Goal: Task Accomplishment & Management: Complete application form

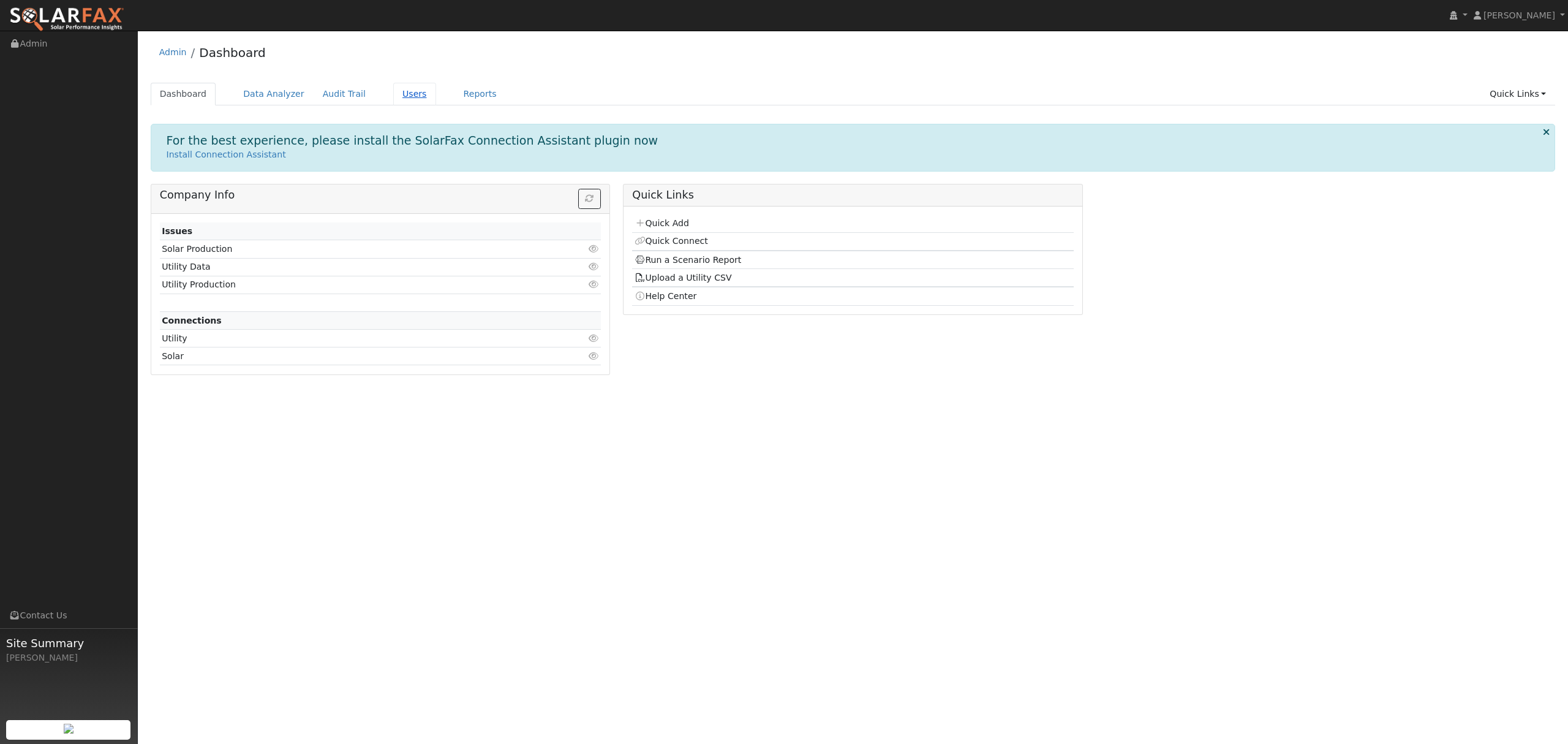
click at [402, 91] on link "Users" at bounding box center [414, 94] width 43 height 22
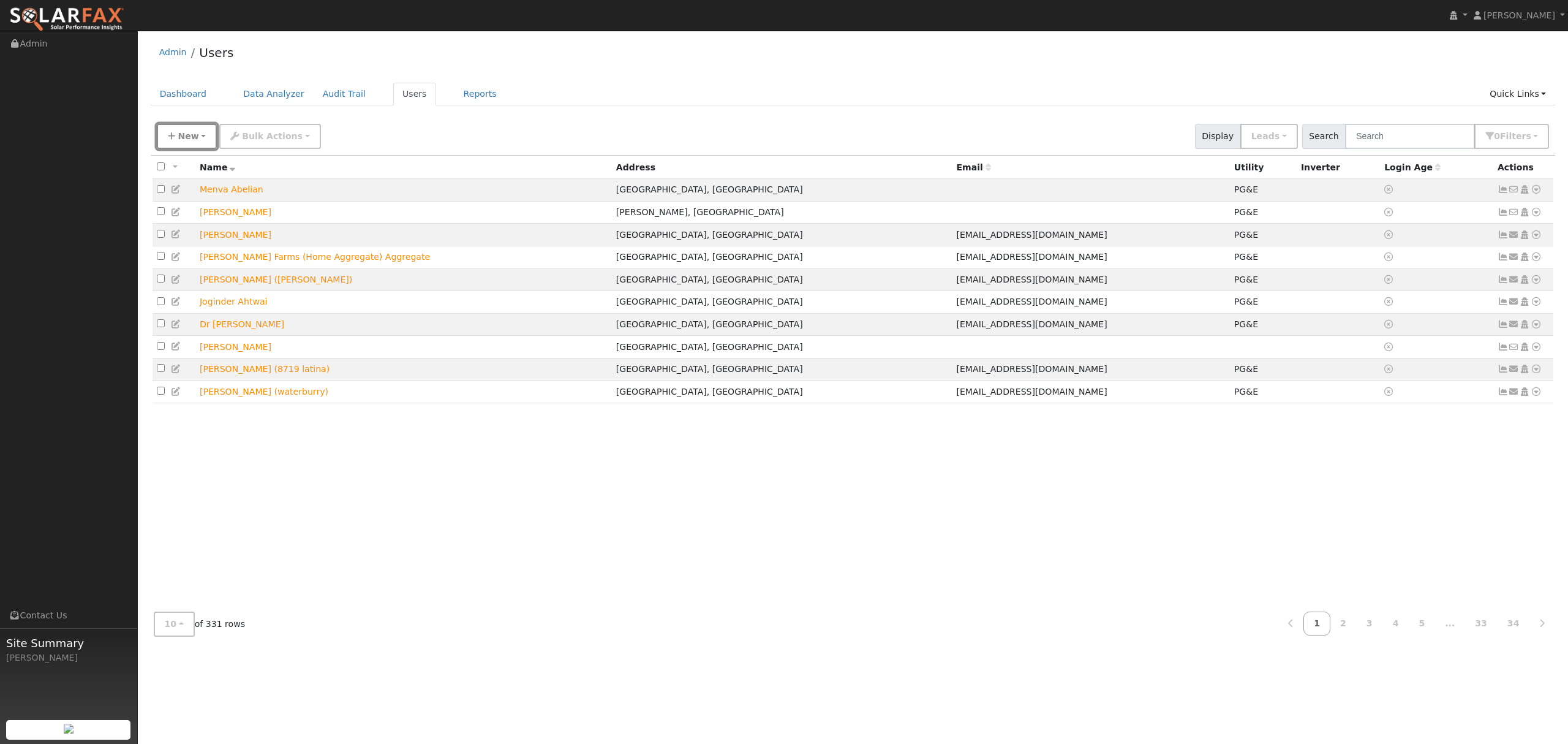
click at [189, 138] on span "New" at bounding box center [188, 136] width 21 height 10
click at [193, 189] on link "Quick Add" at bounding box center [208, 190] width 102 height 17
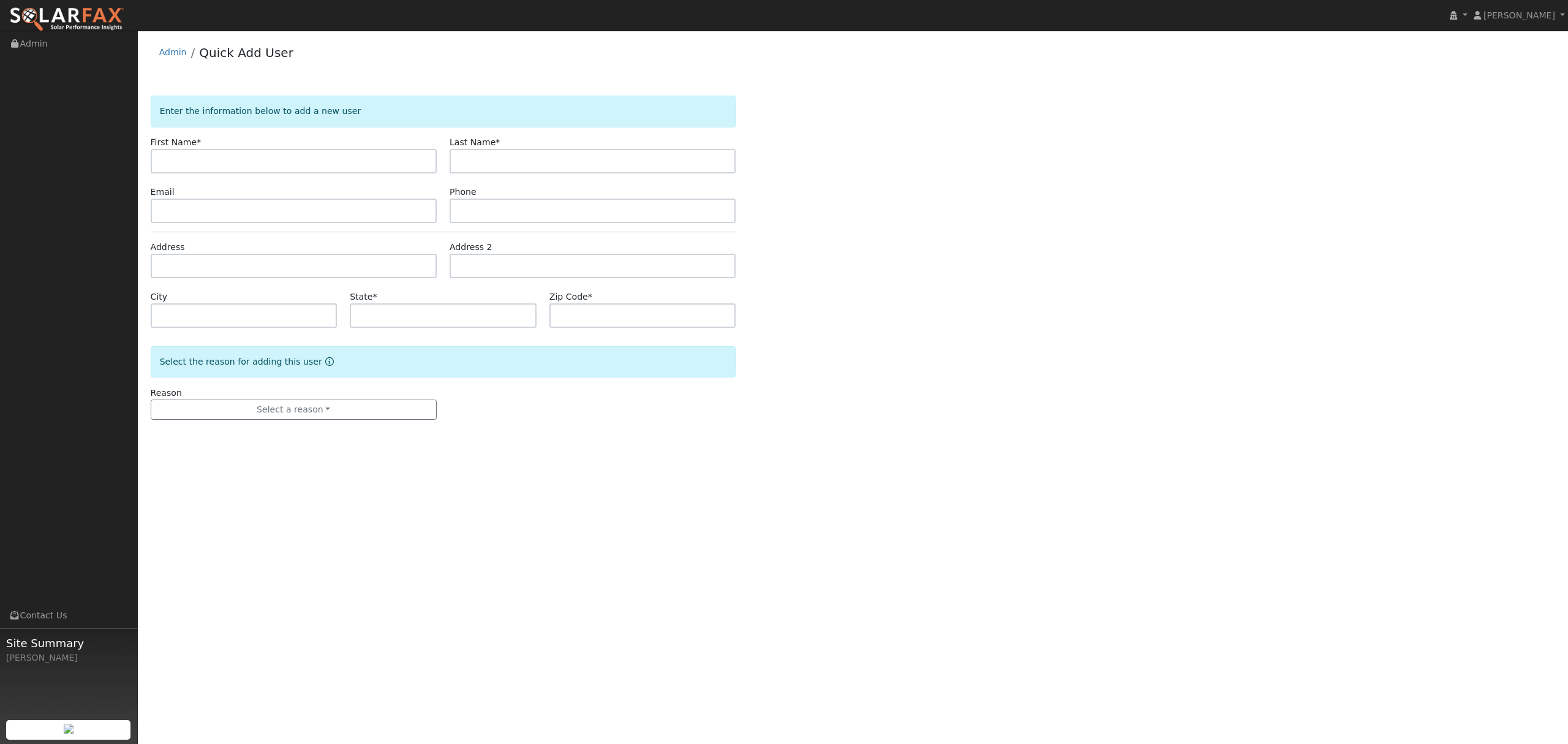
click at [312, 157] on input "text" at bounding box center [294, 161] width 286 height 25
type input "Mylapore"
type input "Niranjankumar"
click at [287, 271] on input "text" at bounding box center [294, 266] width 286 height 25
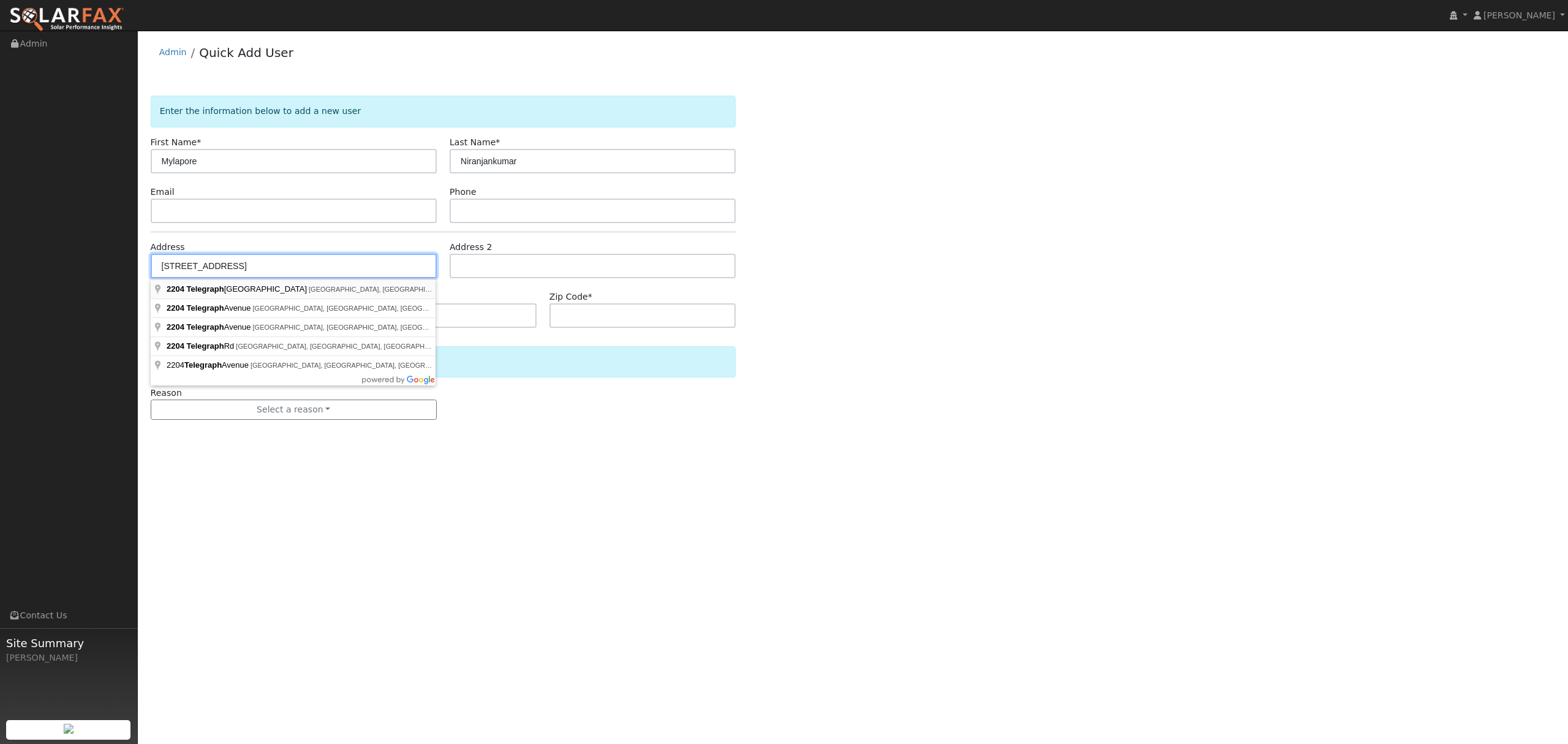
type input "2204 Telegraph Hill Drive"
type input "Rocklin"
type input "CA"
type input "95765"
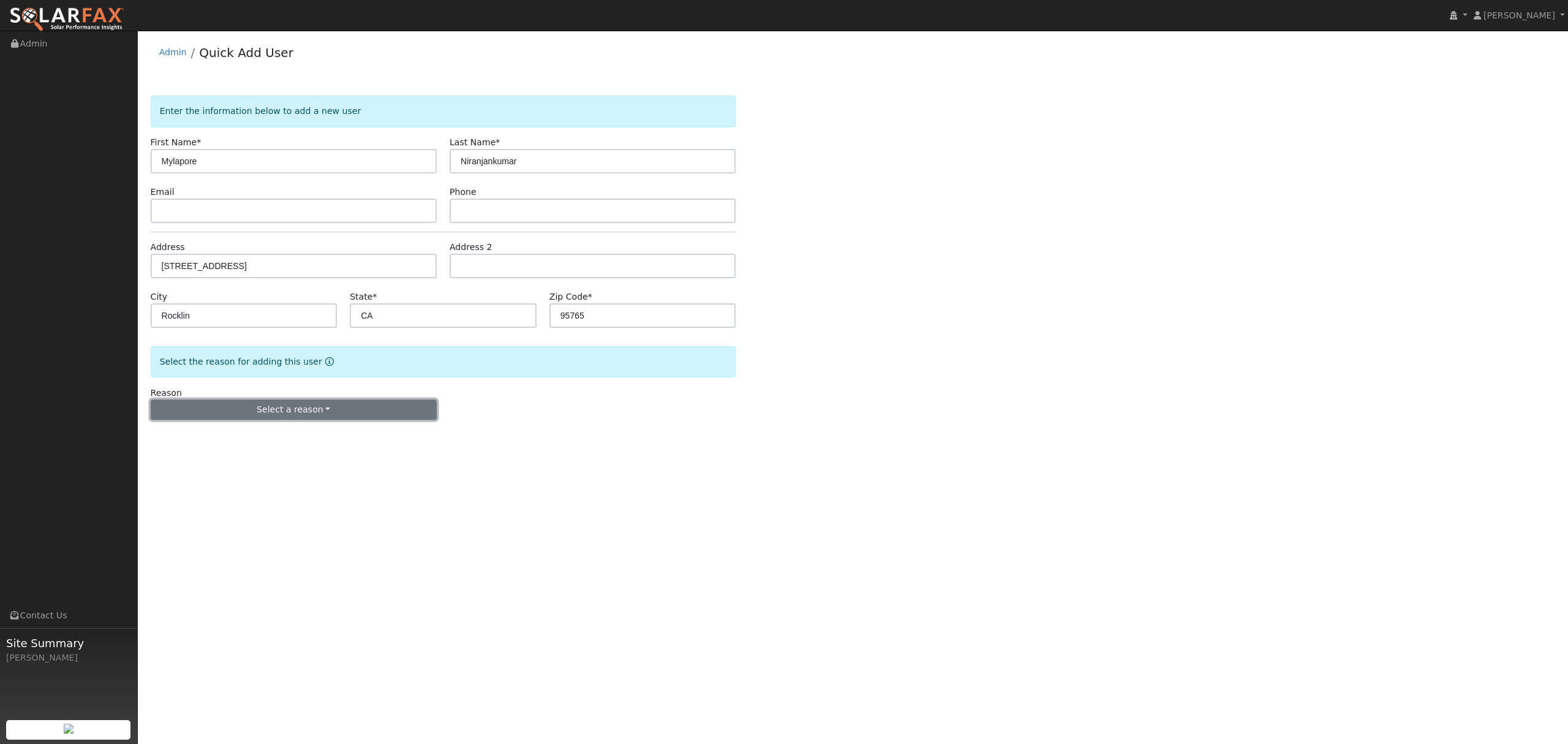
click at [311, 416] on button "Select a reason" at bounding box center [294, 410] width 286 height 21
click at [211, 439] on link "New lead" at bounding box center [219, 435] width 136 height 17
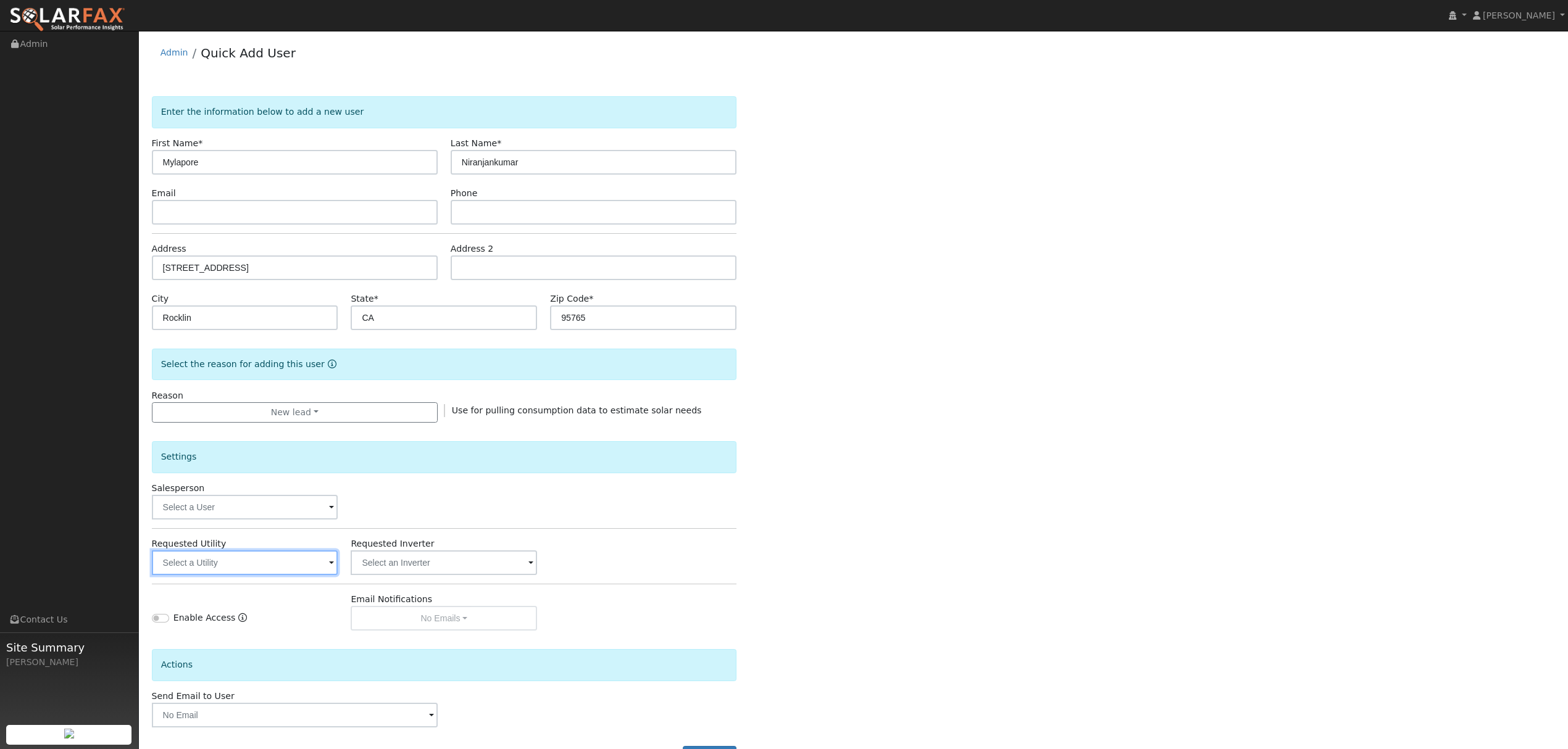
click at [246, 564] on input "text" at bounding box center [245, 563] width 186 height 25
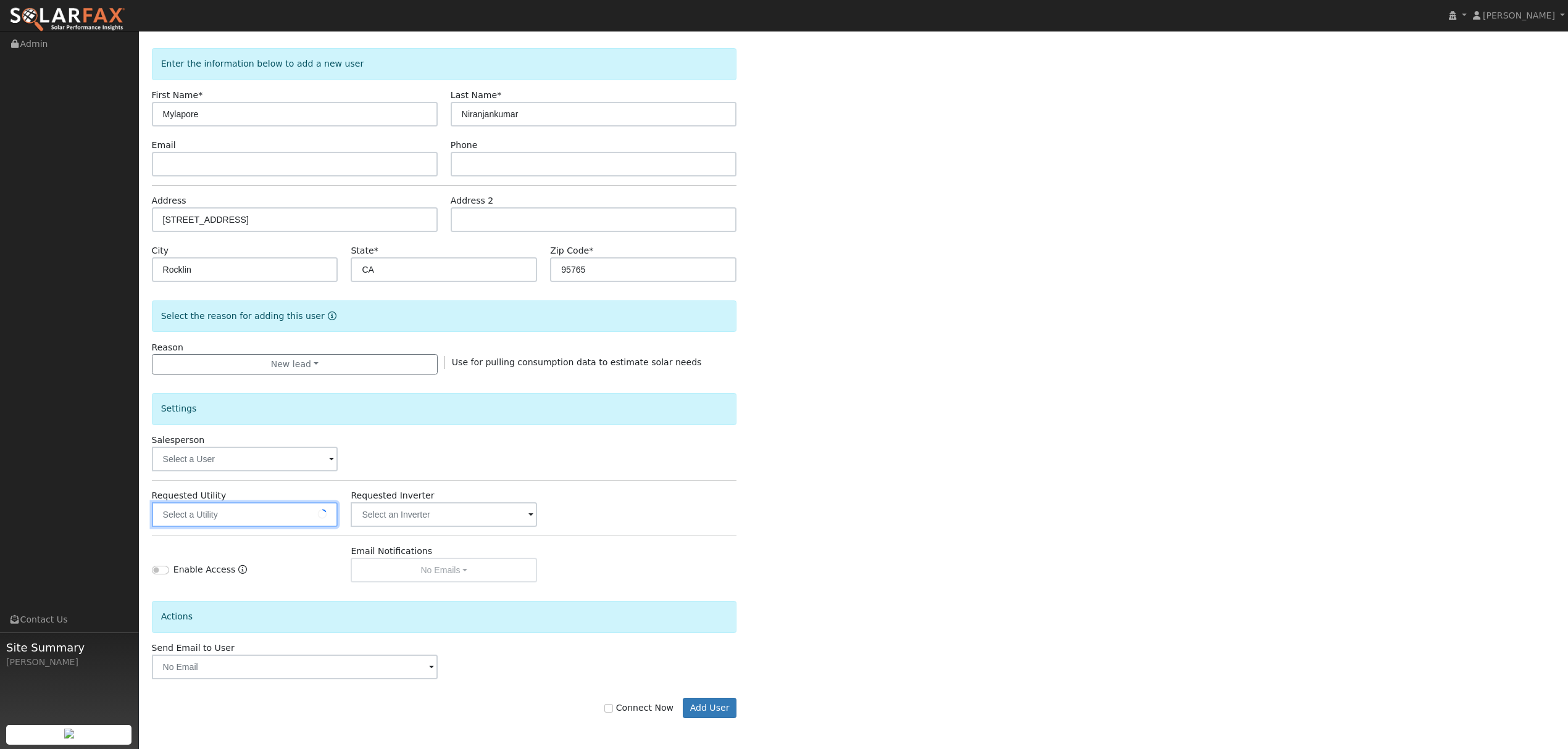
click at [315, 511] on input "text" at bounding box center [245, 514] width 186 height 25
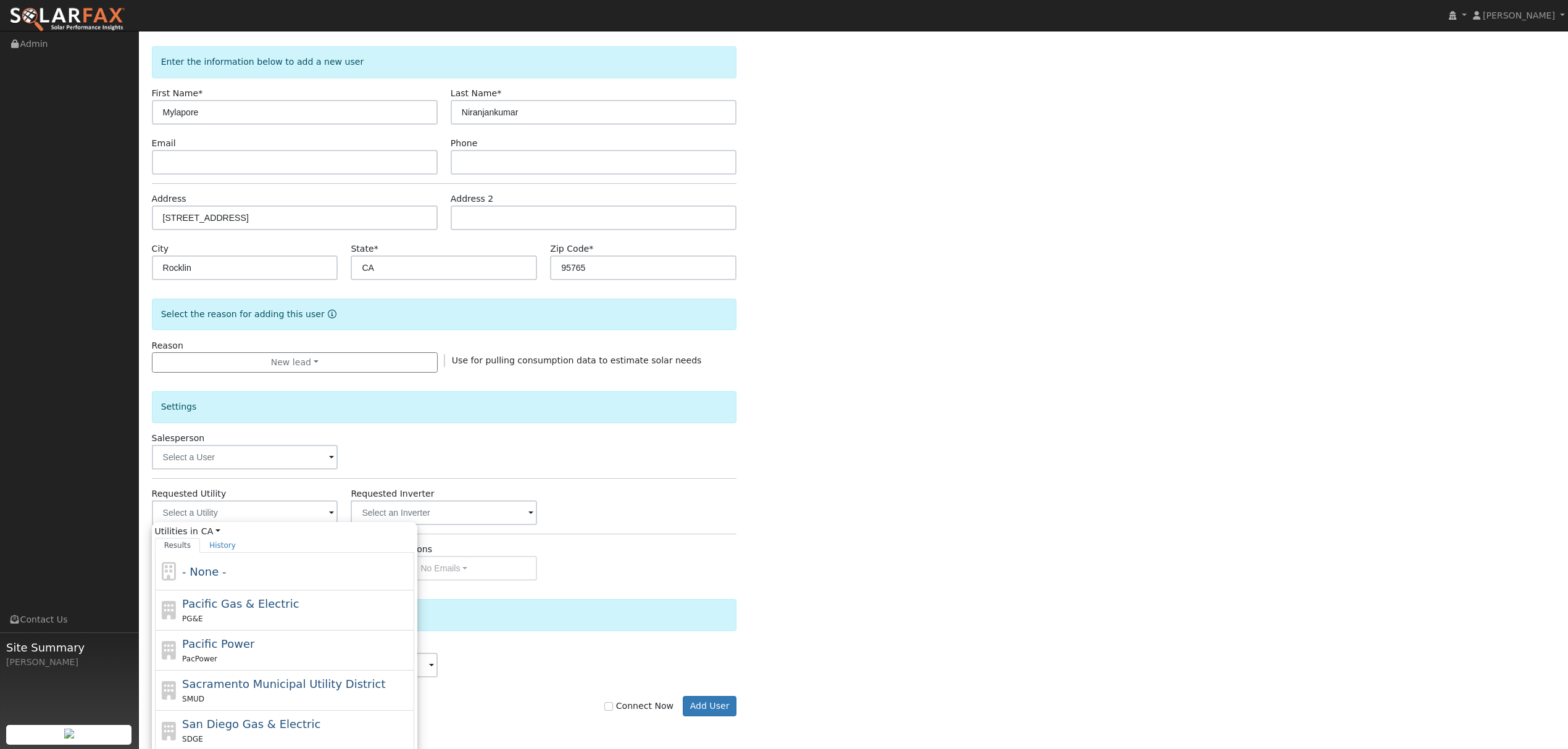
click at [242, 613] on div "Pacific Gas & Electric PG&E" at bounding box center [297, 610] width 229 height 30
type input "Pacific Gas & Electric"
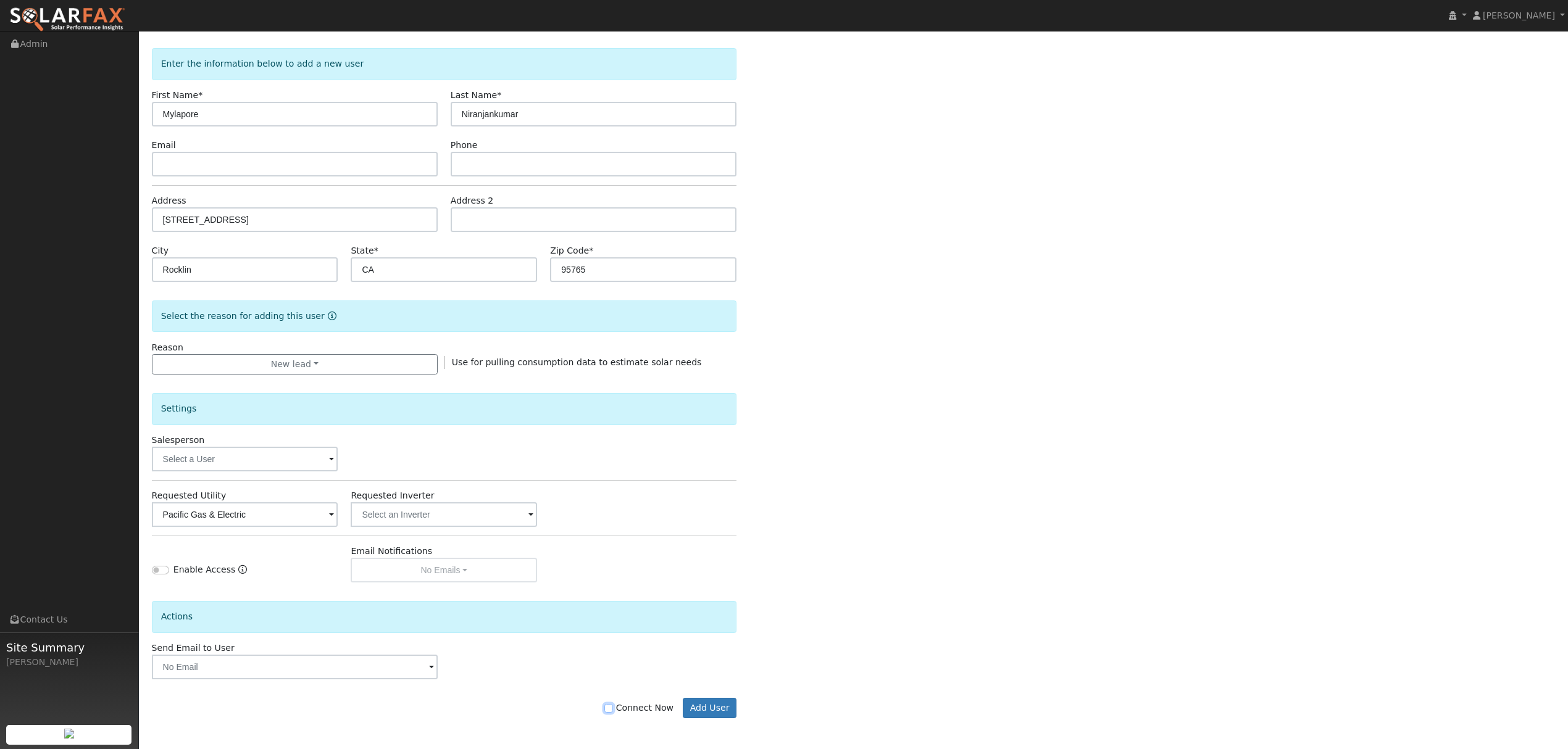
click at [613, 704] on input "Connect Now" at bounding box center [608, 708] width 9 height 9
checkbox input "true"
click at [707, 706] on button "Add User" at bounding box center [709, 708] width 54 height 21
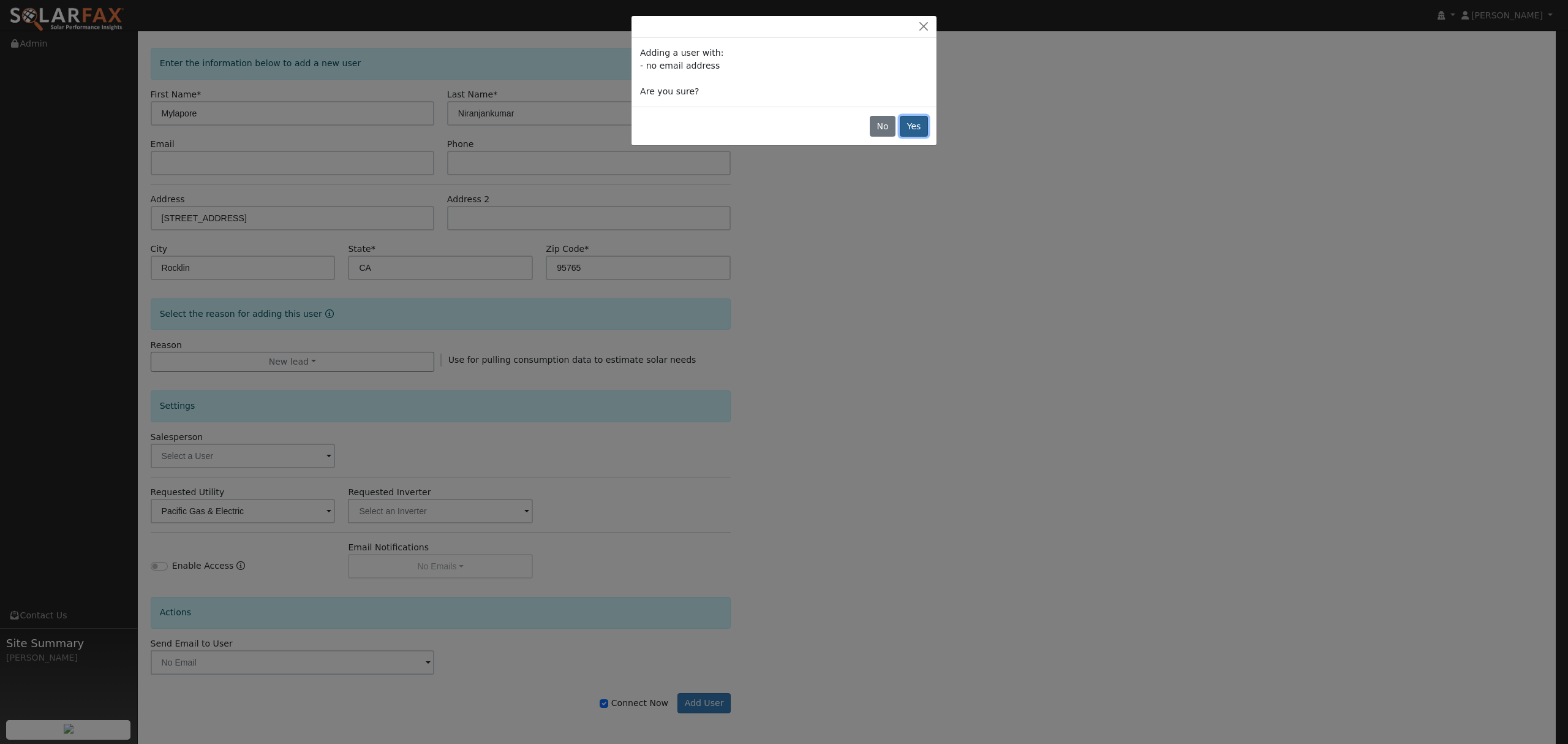
click at [915, 128] on button "Yes" at bounding box center [914, 126] width 28 height 21
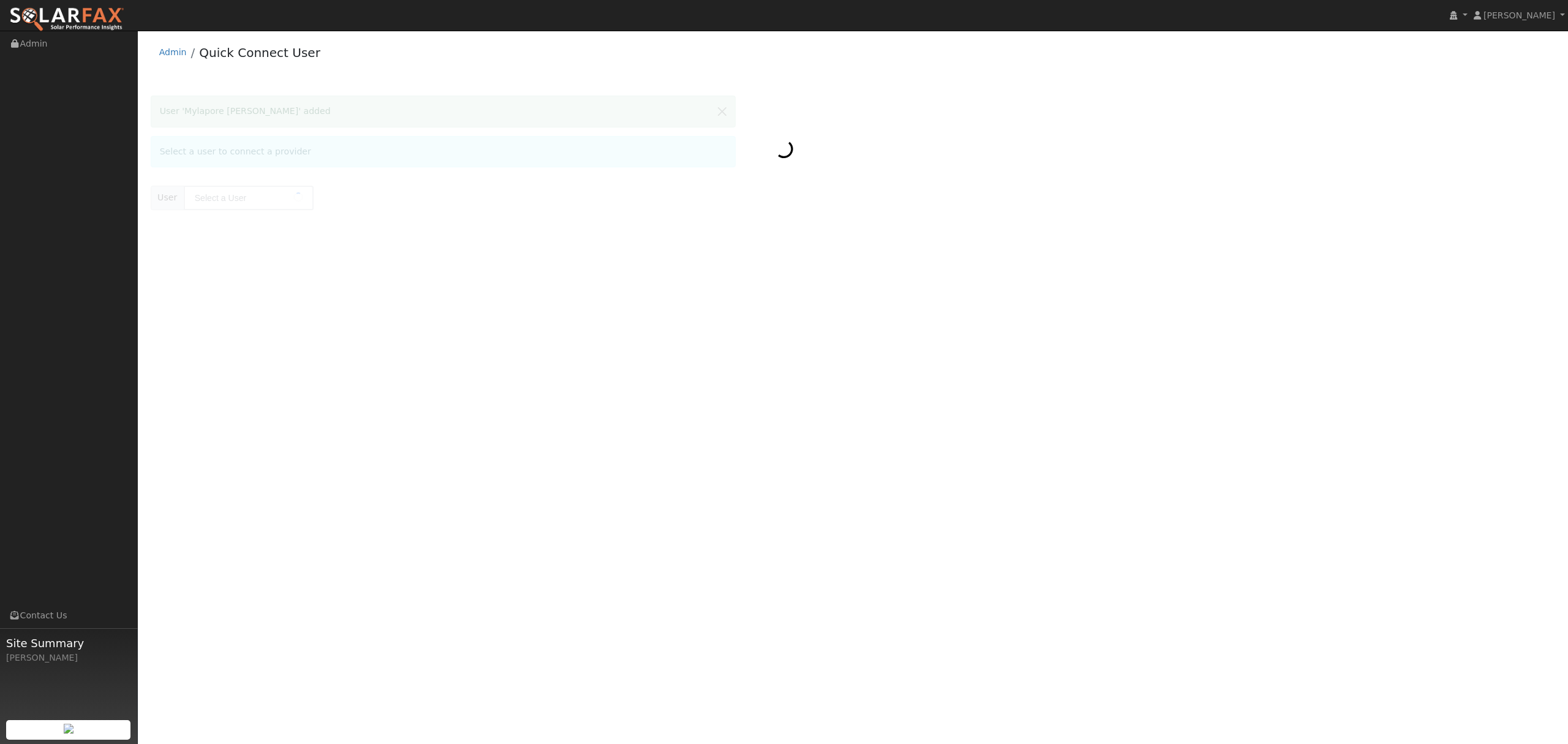
type input "Mylapore Niranjankumar"
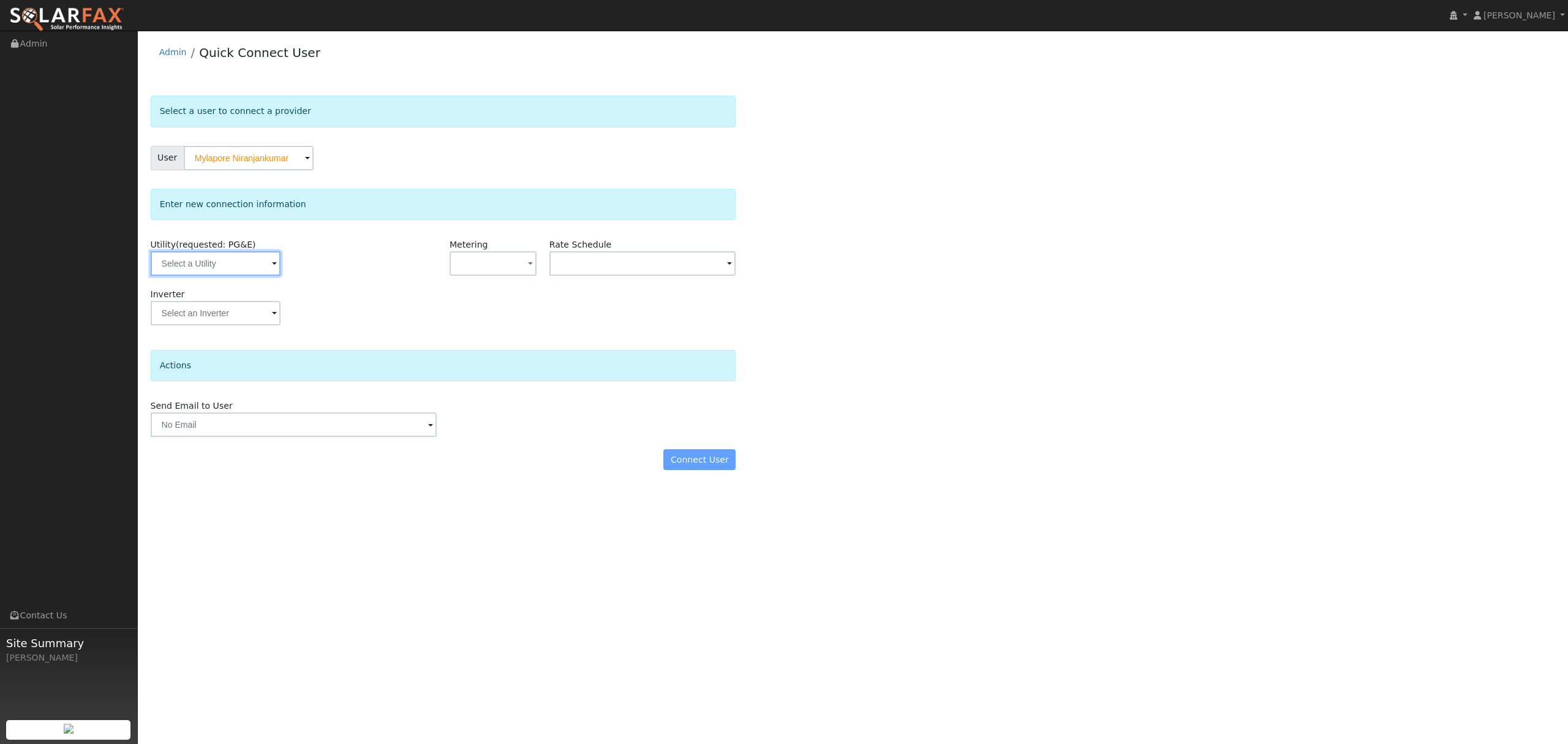
click at [221, 265] on input "text" at bounding box center [216, 263] width 130 height 25
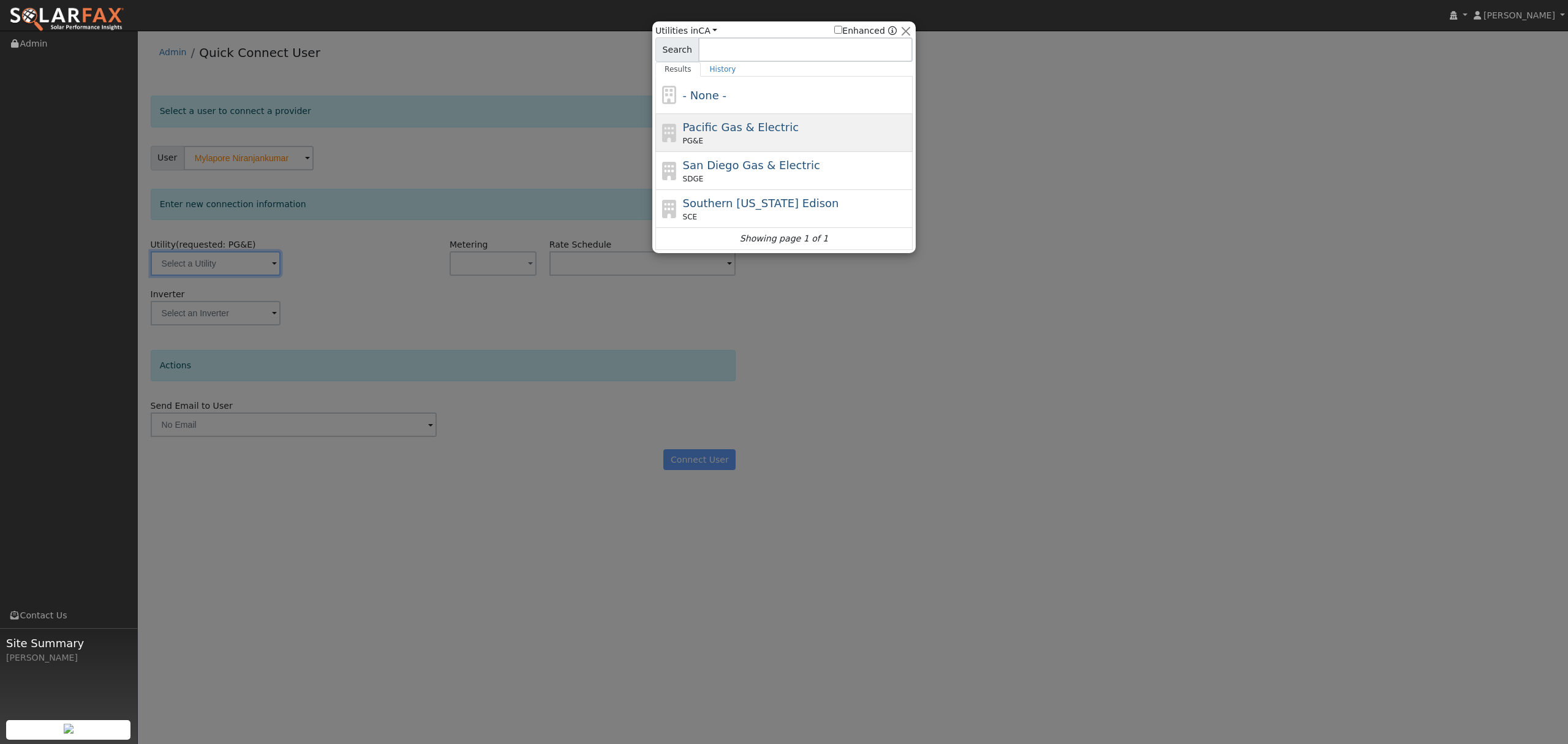
click at [742, 123] on span "Pacific Gas & Electric" at bounding box center [741, 127] width 116 height 13
type input "PG&E"
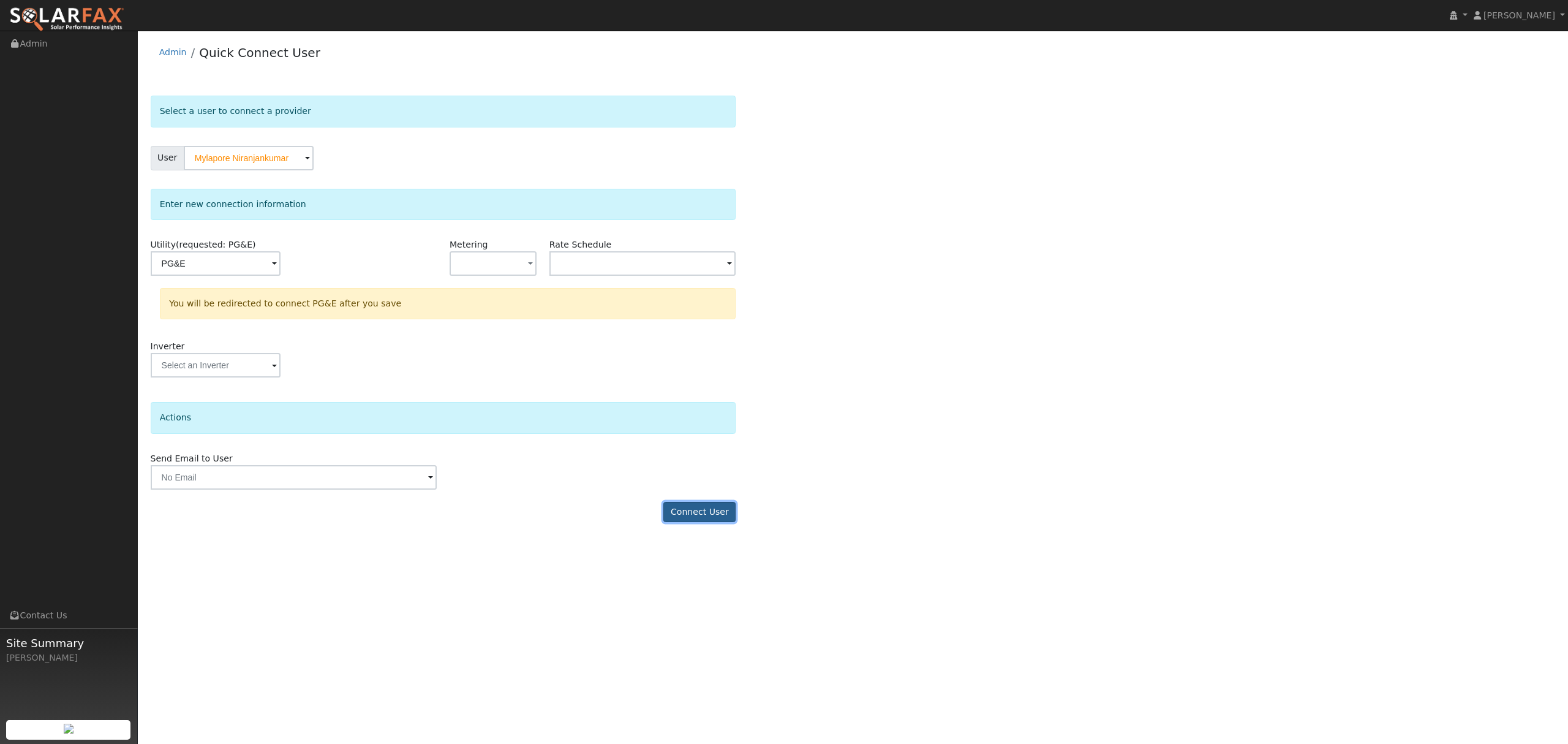
click at [716, 516] on button "Connect User" at bounding box center [700, 512] width 72 height 21
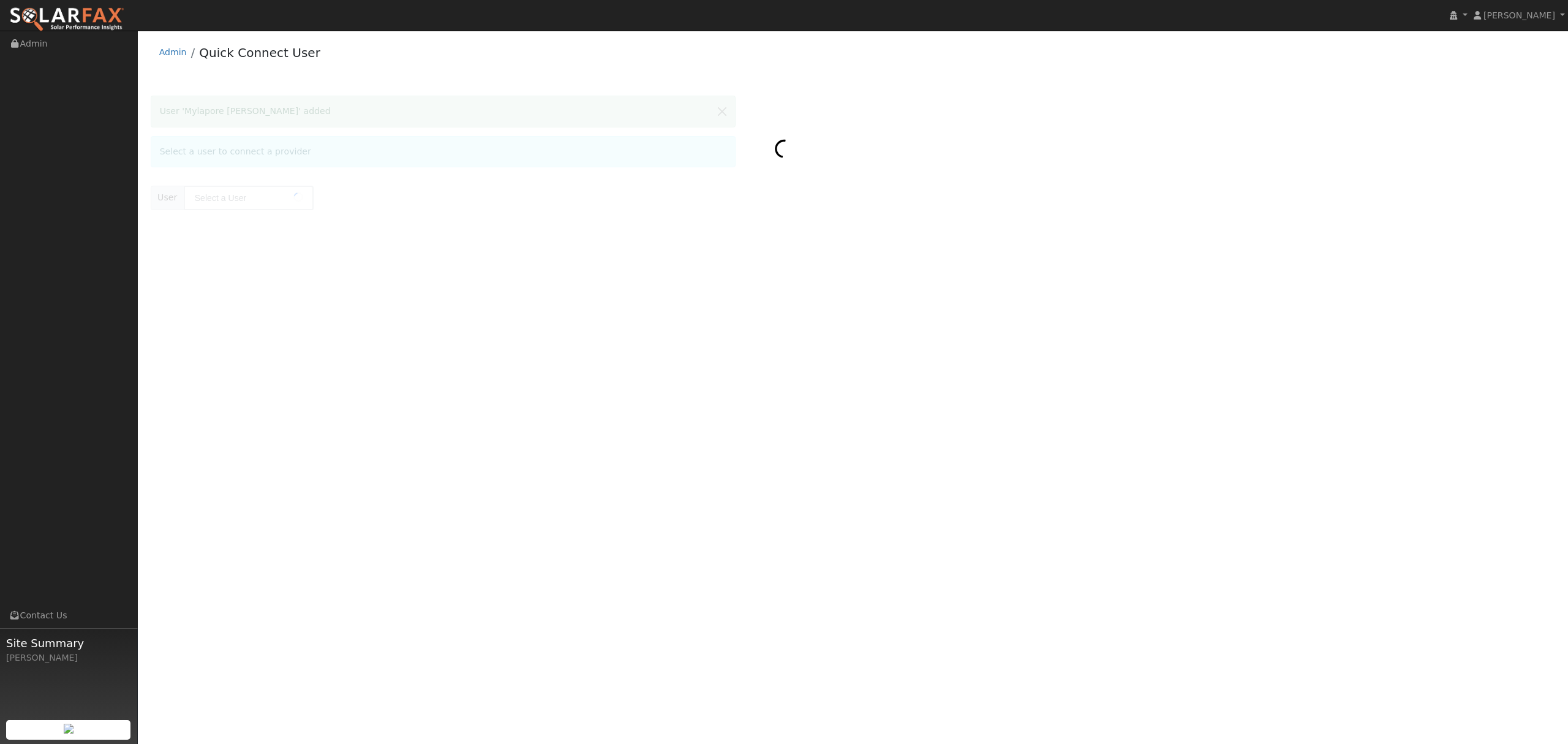
type input "Mylapore Niranjankumar"
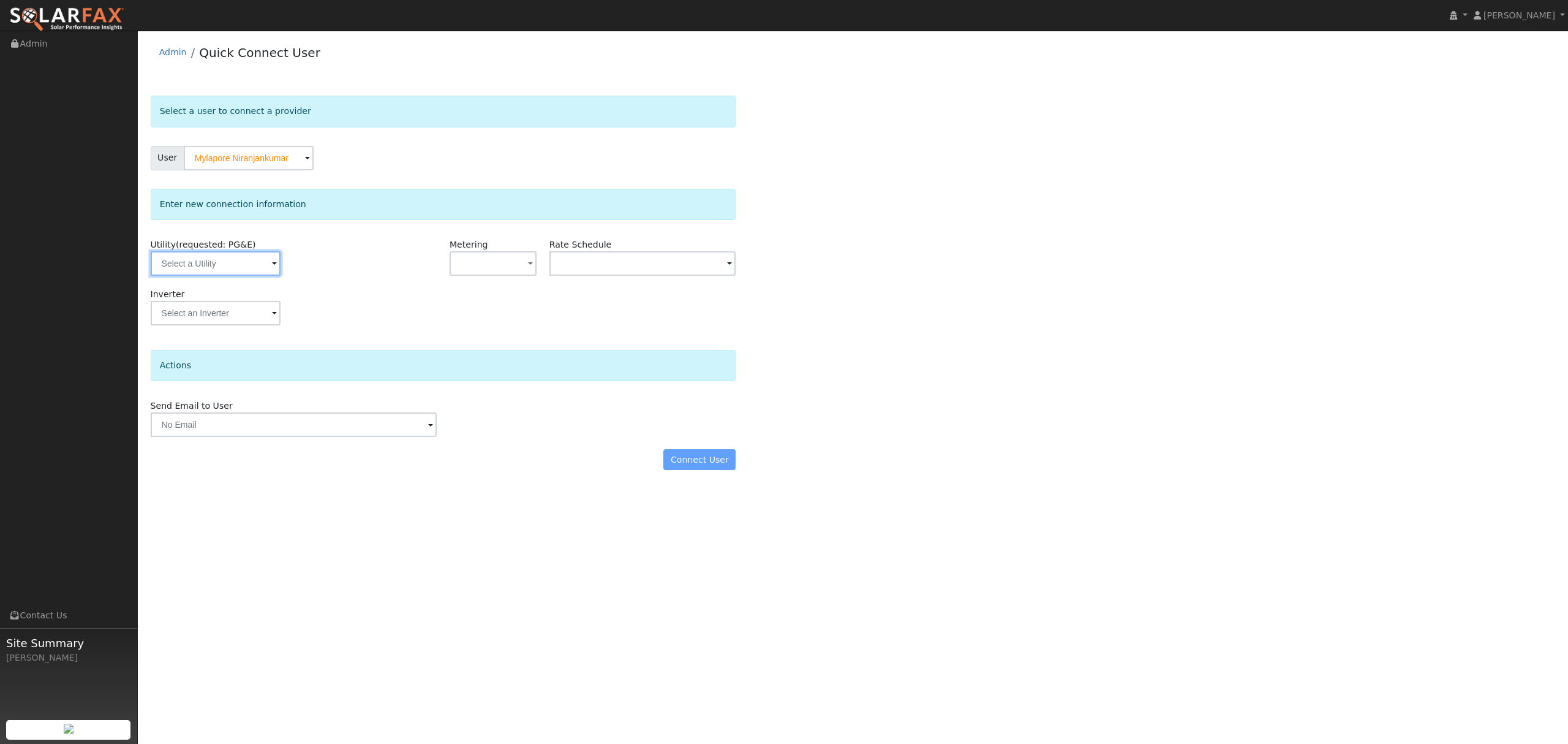
click at [246, 261] on input "text" at bounding box center [216, 263] width 130 height 25
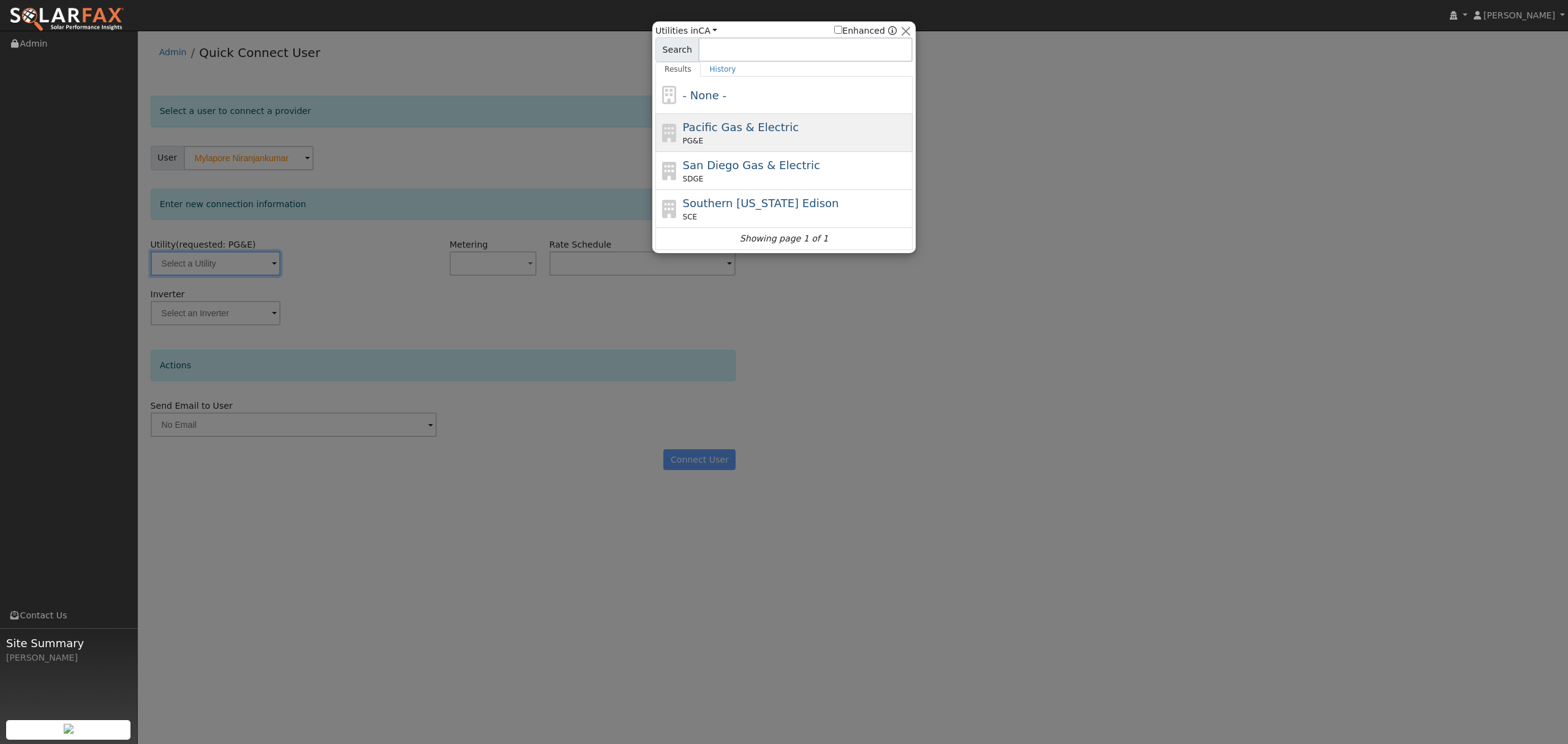
click at [756, 134] on div "Pacific Gas & Electric PG&E" at bounding box center [796, 133] width 227 height 27
type input "PG&E"
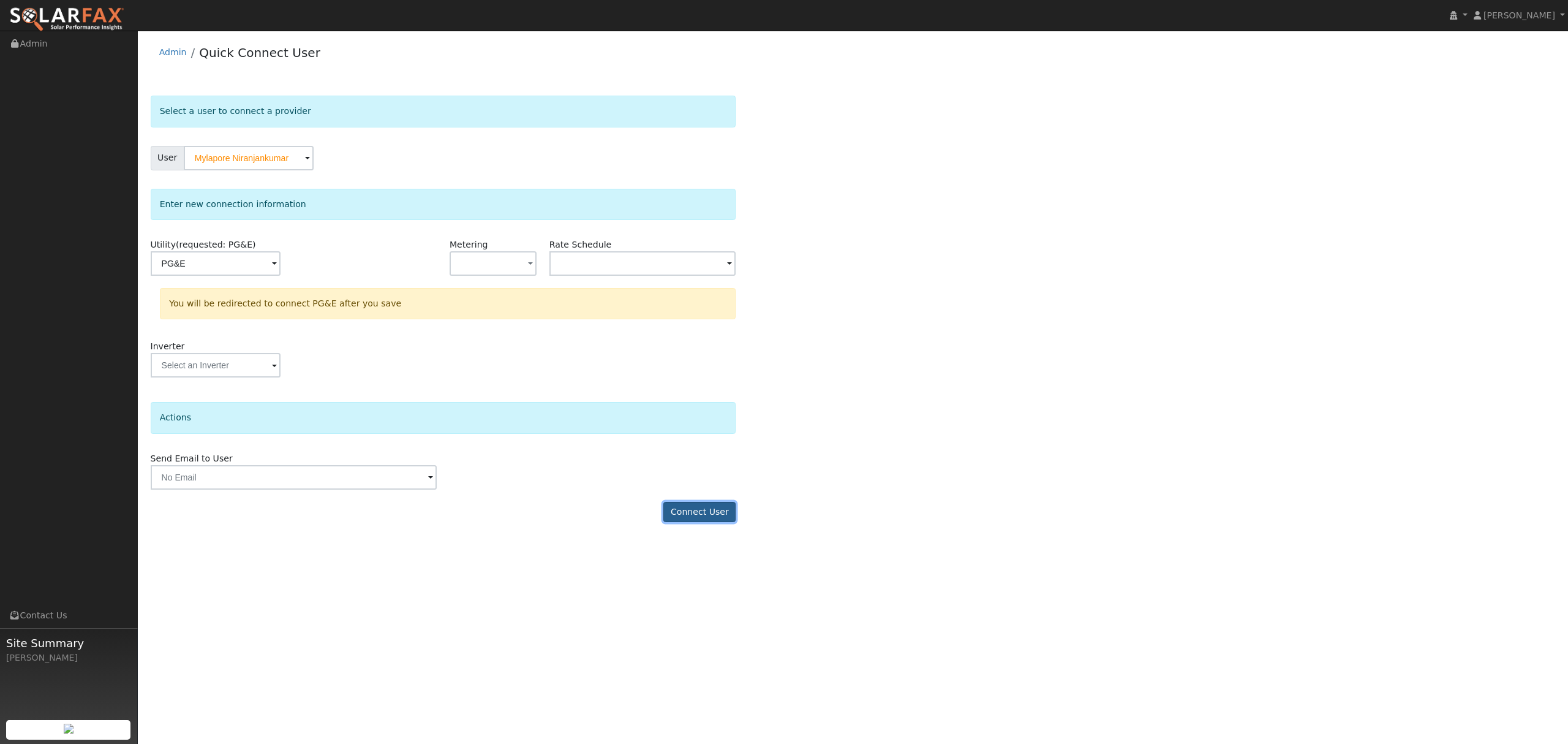
click at [702, 514] on button "Connect User" at bounding box center [700, 512] width 72 height 21
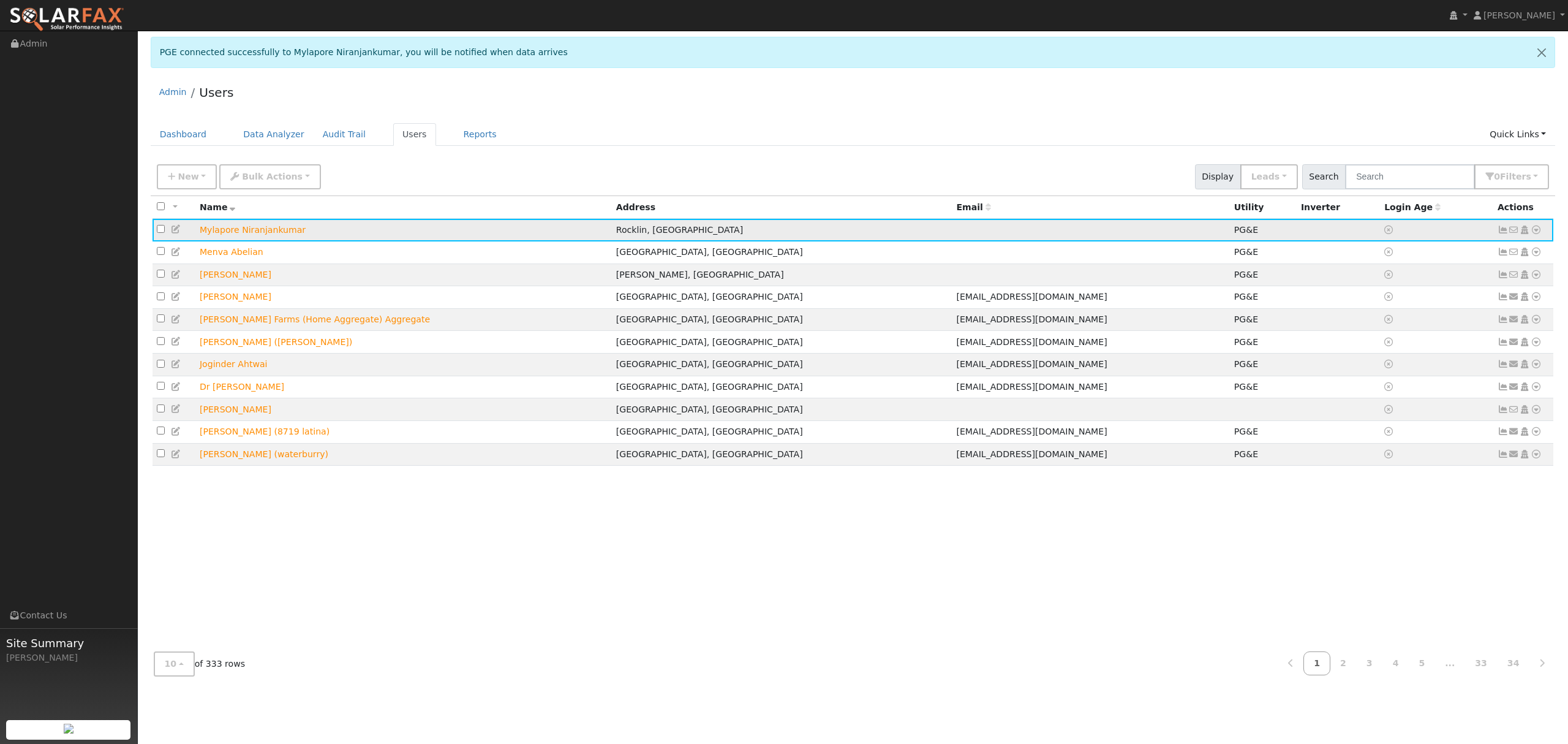
click at [1538, 230] on icon at bounding box center [1536, 230] width 11 height 9
click at [1487, 251] on link "Data Analyzer" at bounding box center [1495, 251] width 89 height 17
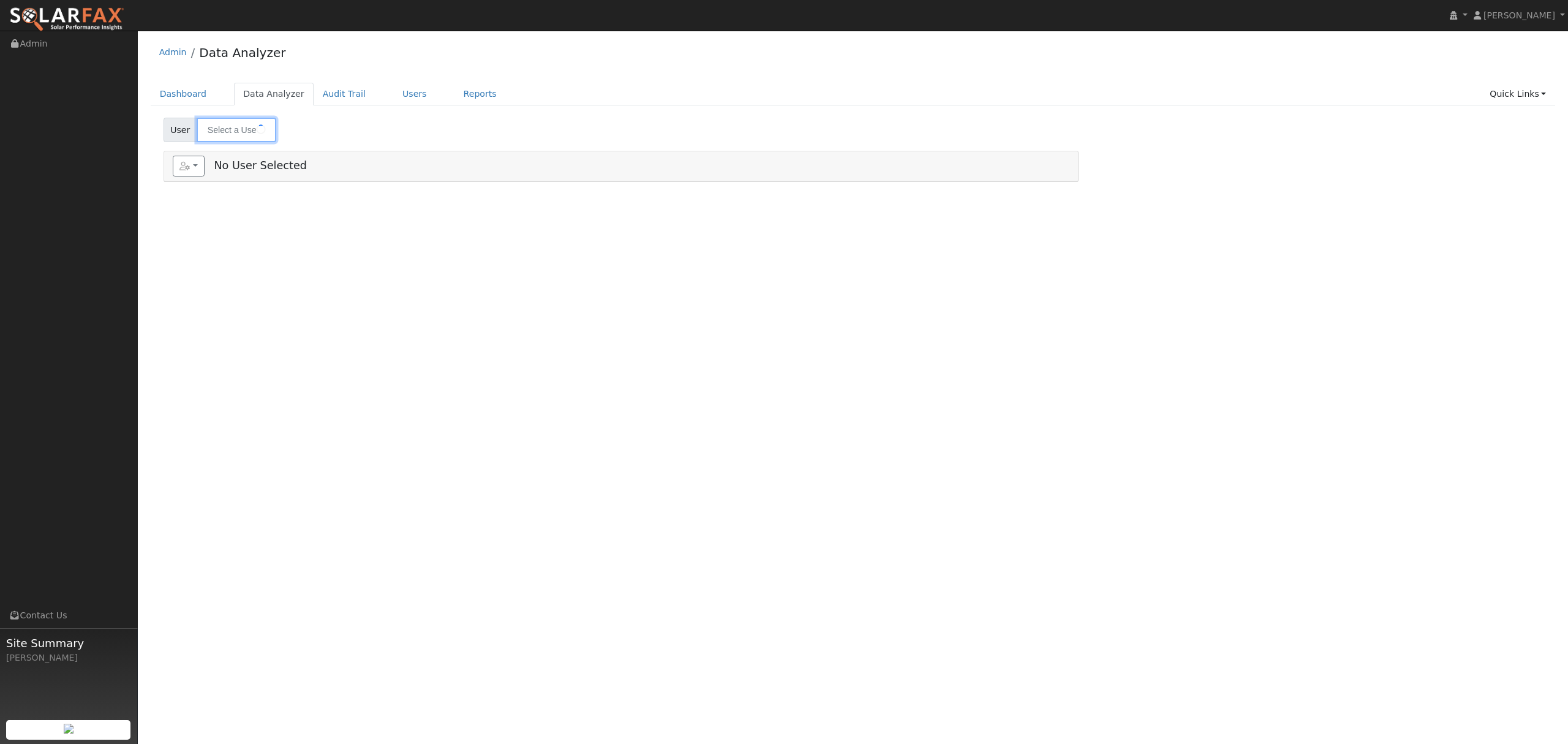
type input "Mylapore Niranjankumar"
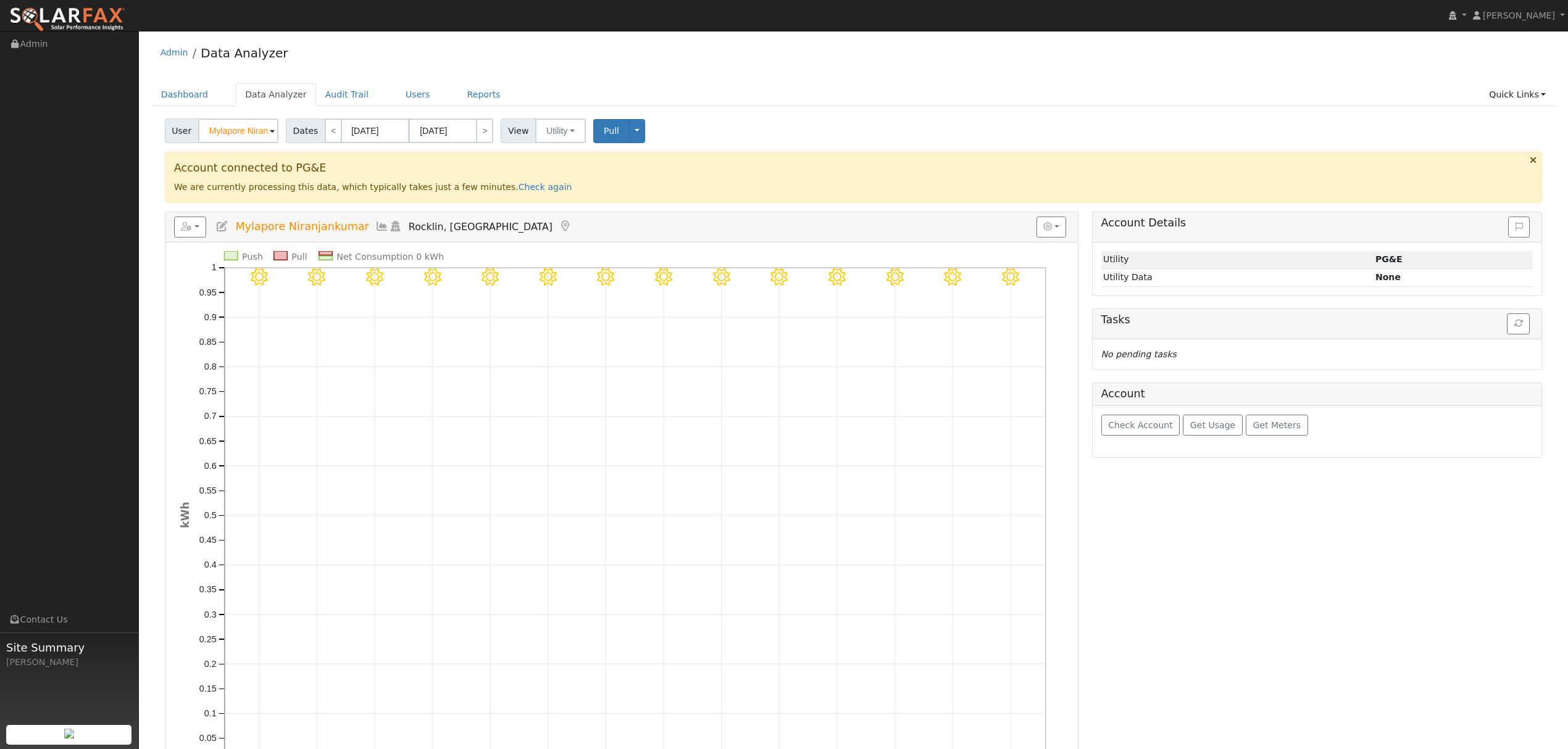
click at [375, 228] on icon at bounding box center [382, 226] width 14 height 11
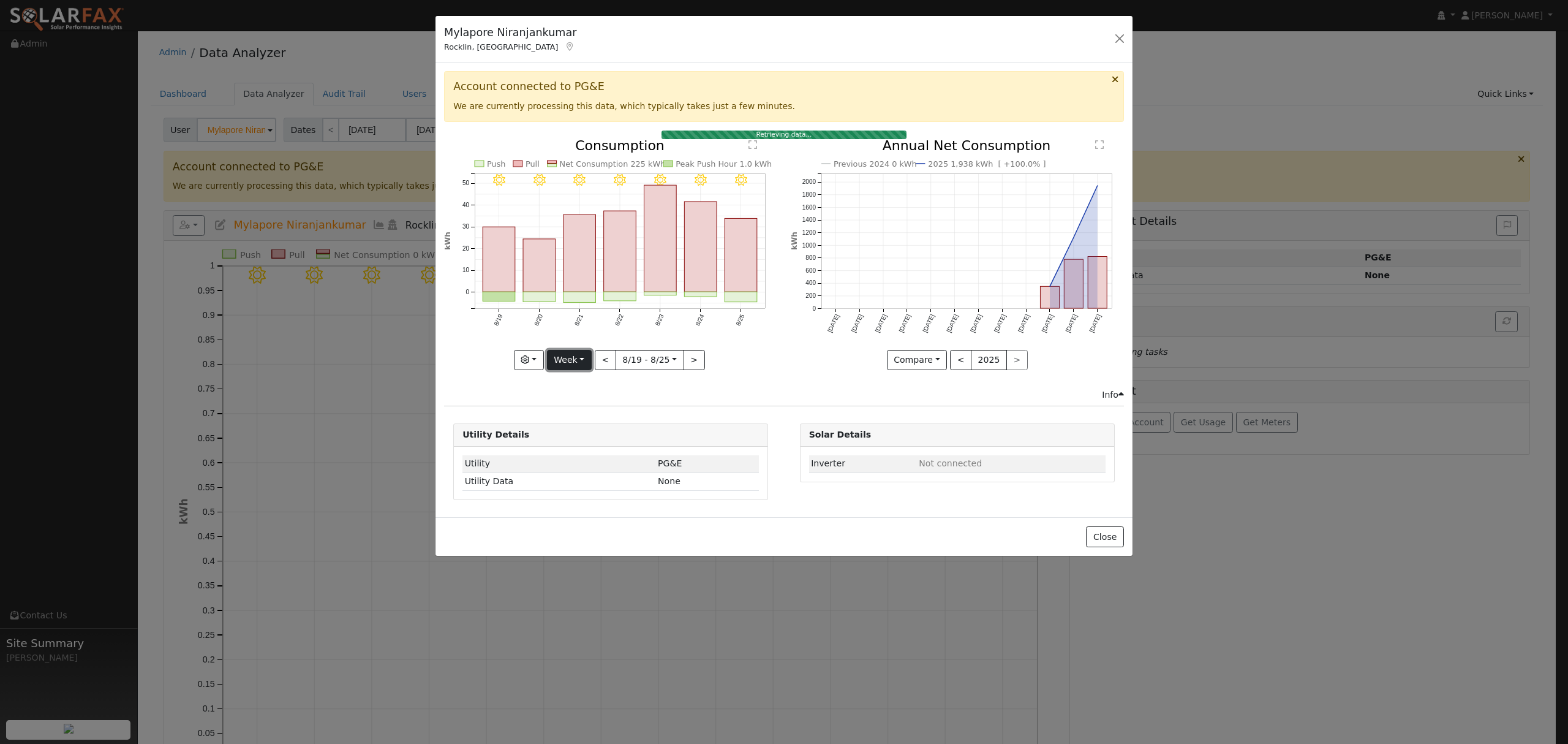
click at [577, 358] on button "Week" at bounding box center [569, 360] width 45 height 21
click at [579, 437] on link "Year" at bounding box center [590, 437] width 85 height 17
type input "[DATE]"
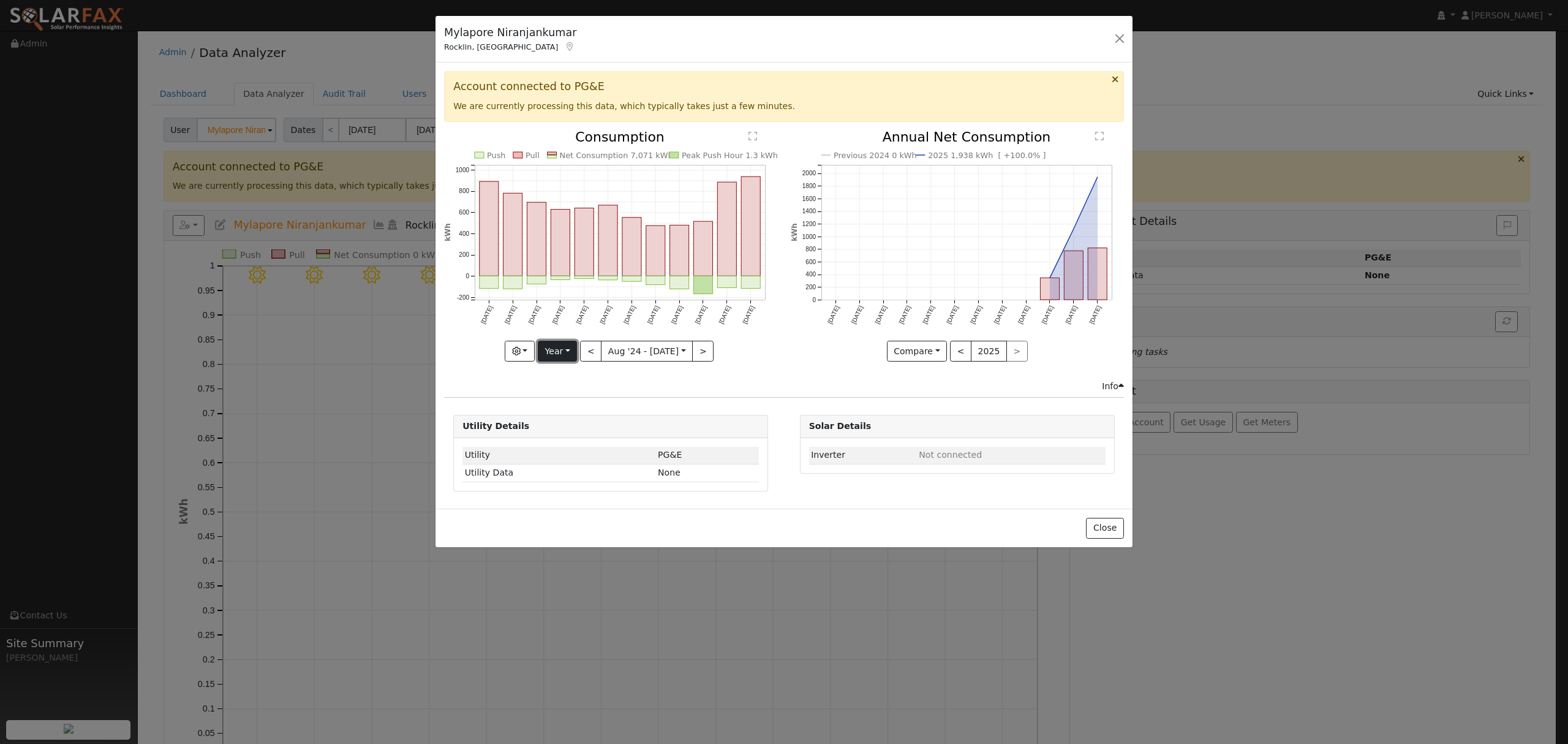
click at [575, 351] on button "Year" at bounding box center [558, 351] width 39 height 21
click at [565, 432] on link "Year" at bounding box center [581, 429] width 85 height 17
click at [767, 364] on div "Push Pull Net Consumption 7,071 kWh Peak Push Hour 1.3 kWh [DATE] Sep '[DATE] N…" at bounding box center [611, 255] width 346 height 250
click at [1111, 528] on button "Close" at bounding box center [1105, 528] width 38 height 21
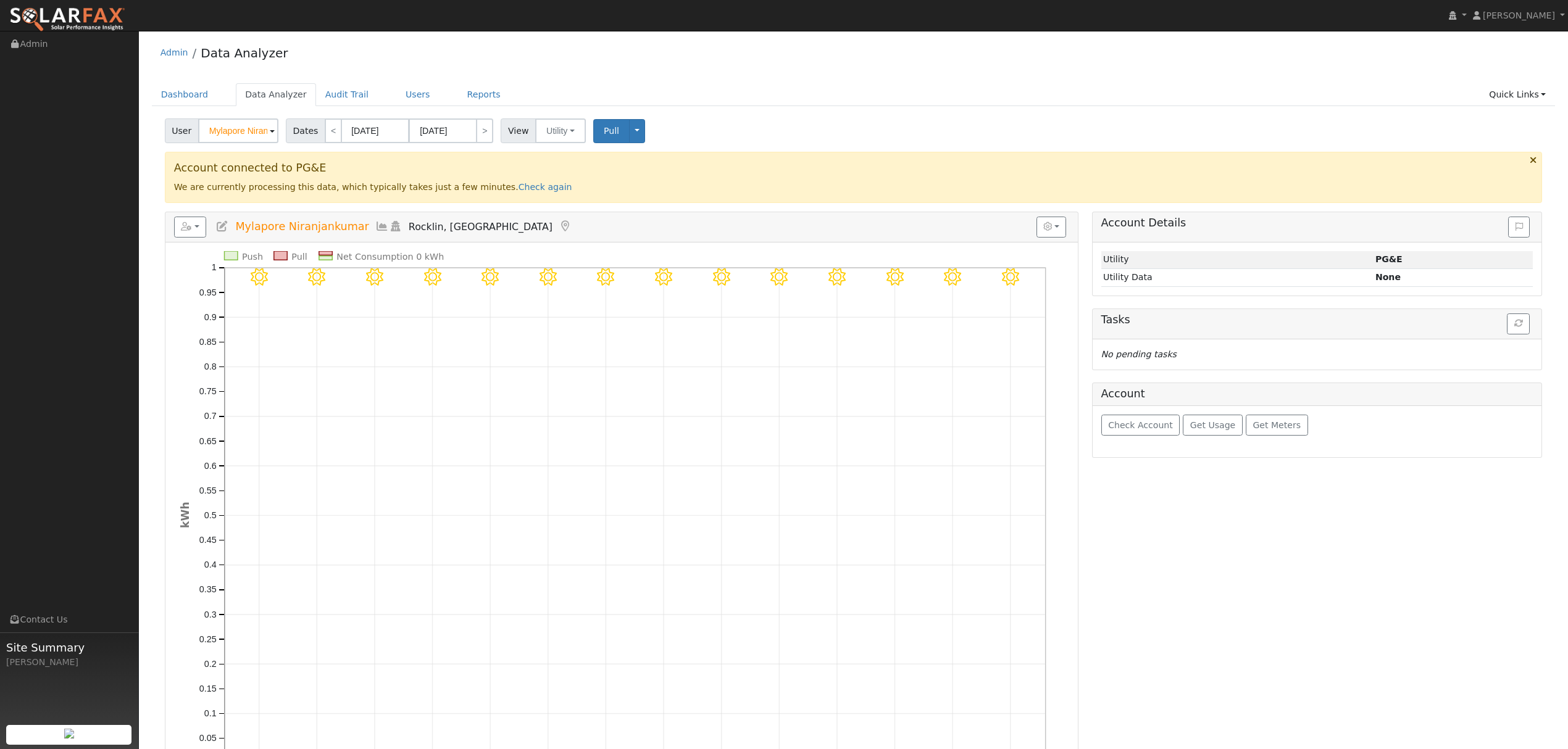
click at [375, 232] on link at bounding box center [382, 226] width 14 height 12
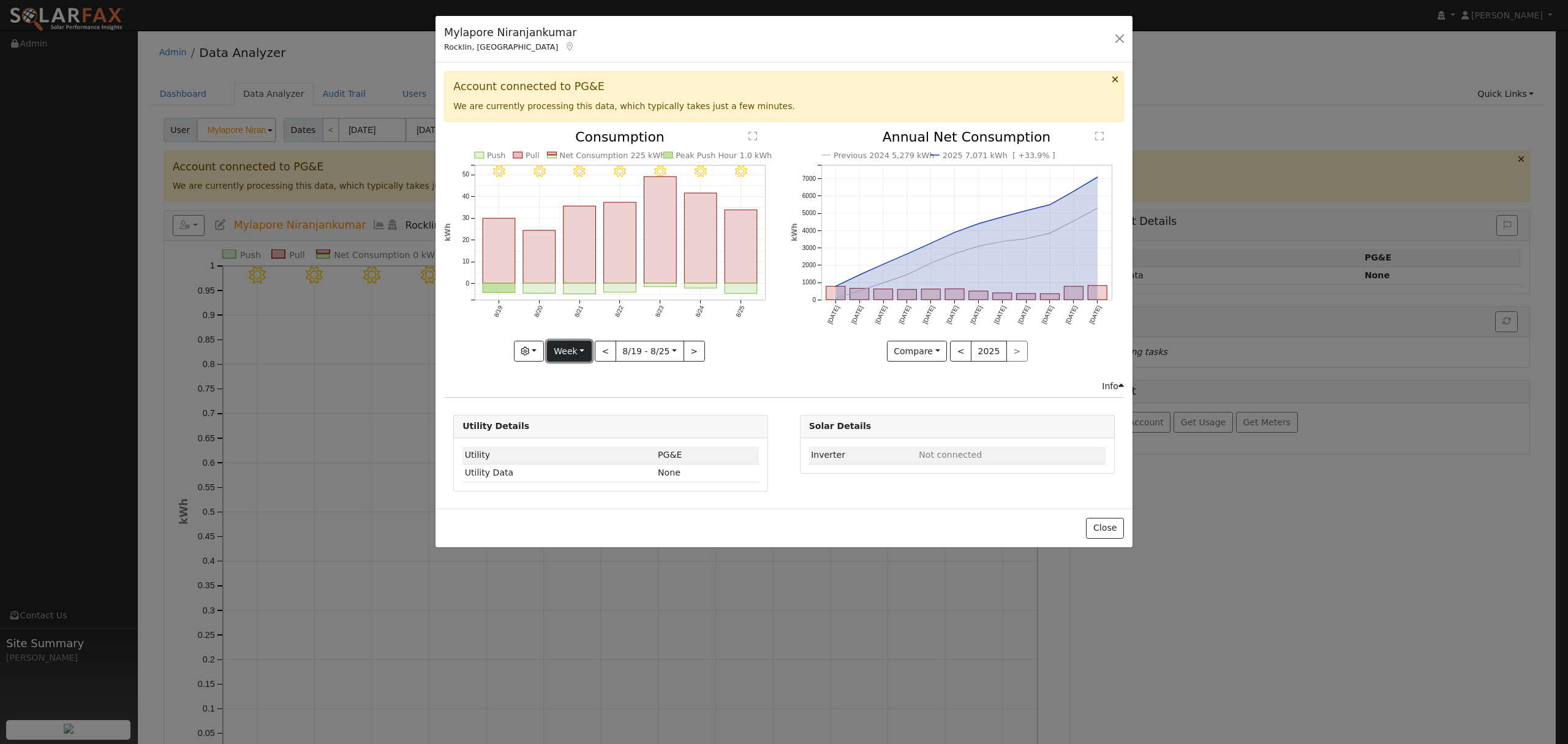
click at [578, 356] on button "Week" at bounding box center [569, 351] width 45 height 21
click at [587, 432] on link "Year" at bounding box center [590, 429] width 85 height 17
type input "[DATE]"
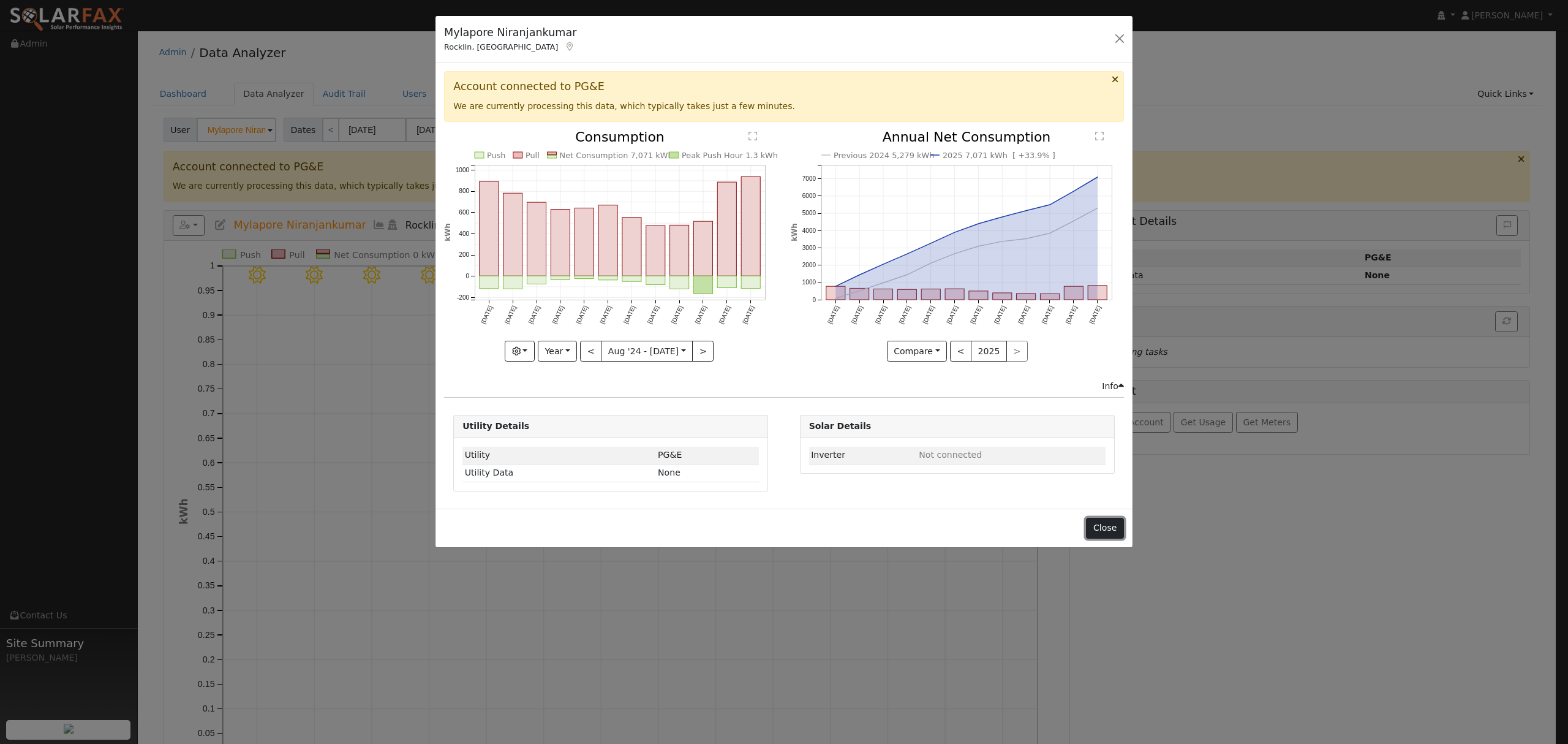
click at [1110, 527] on button "Close" at bounding box center [1105, 528] width 38 height 21
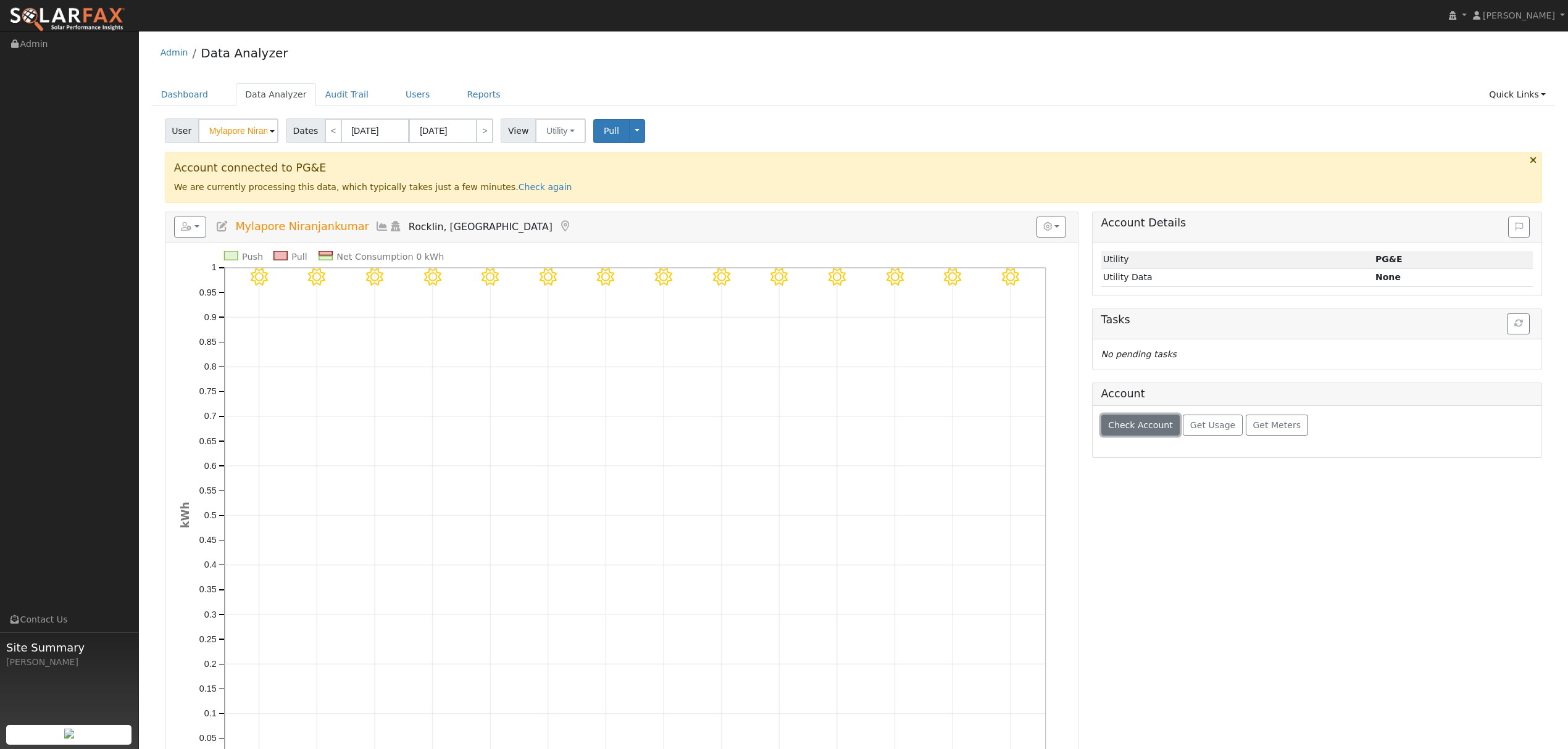
click at [1149, 429] on span "Check Account" at bounding box center [1140, 425] width 65 height 10
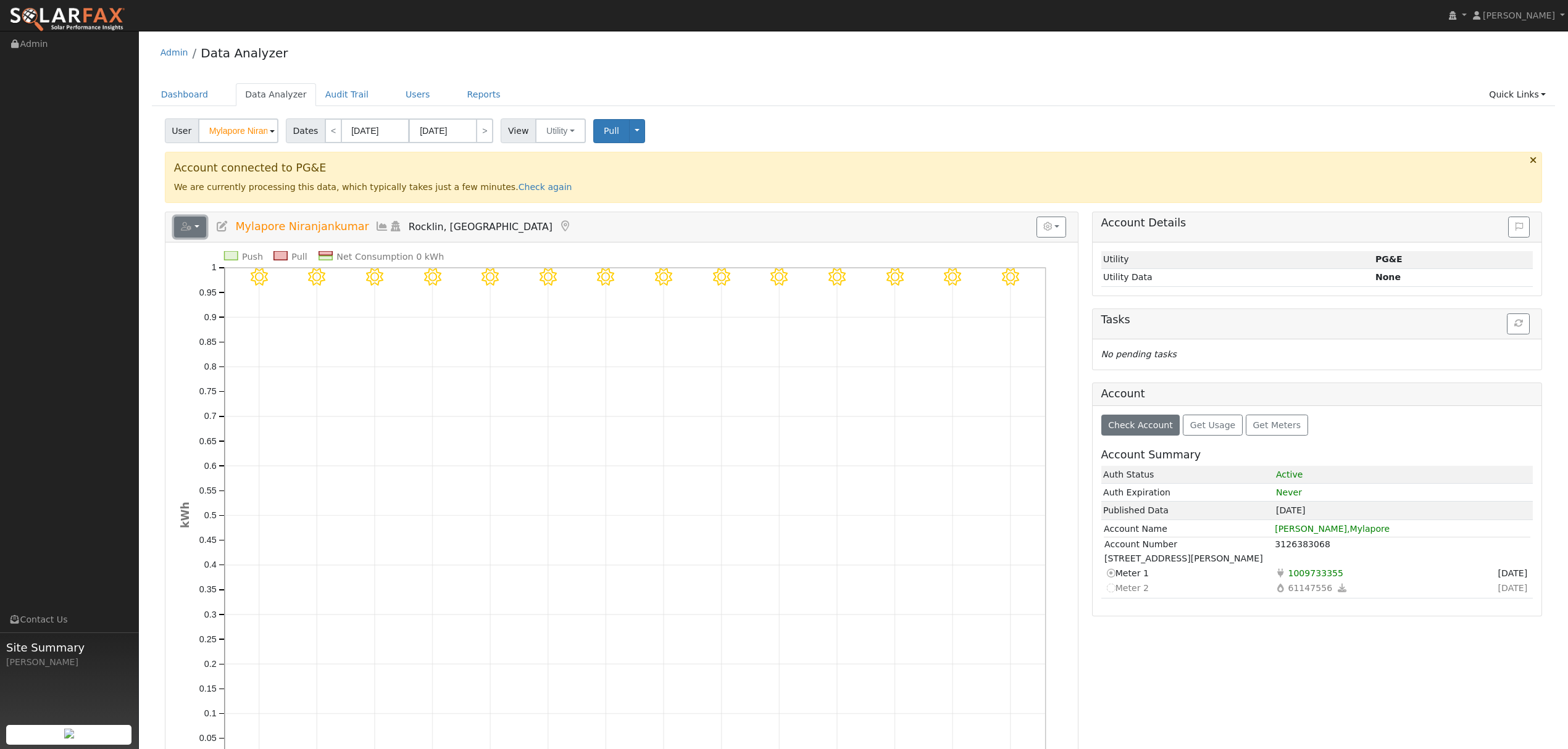
click at [183, 230] on icon "button" at bounding box center [186, 227] width 11 height 9
click at [322, 285] on link "Export to CSV" at bounding box center [342, 283] width 89 height 15
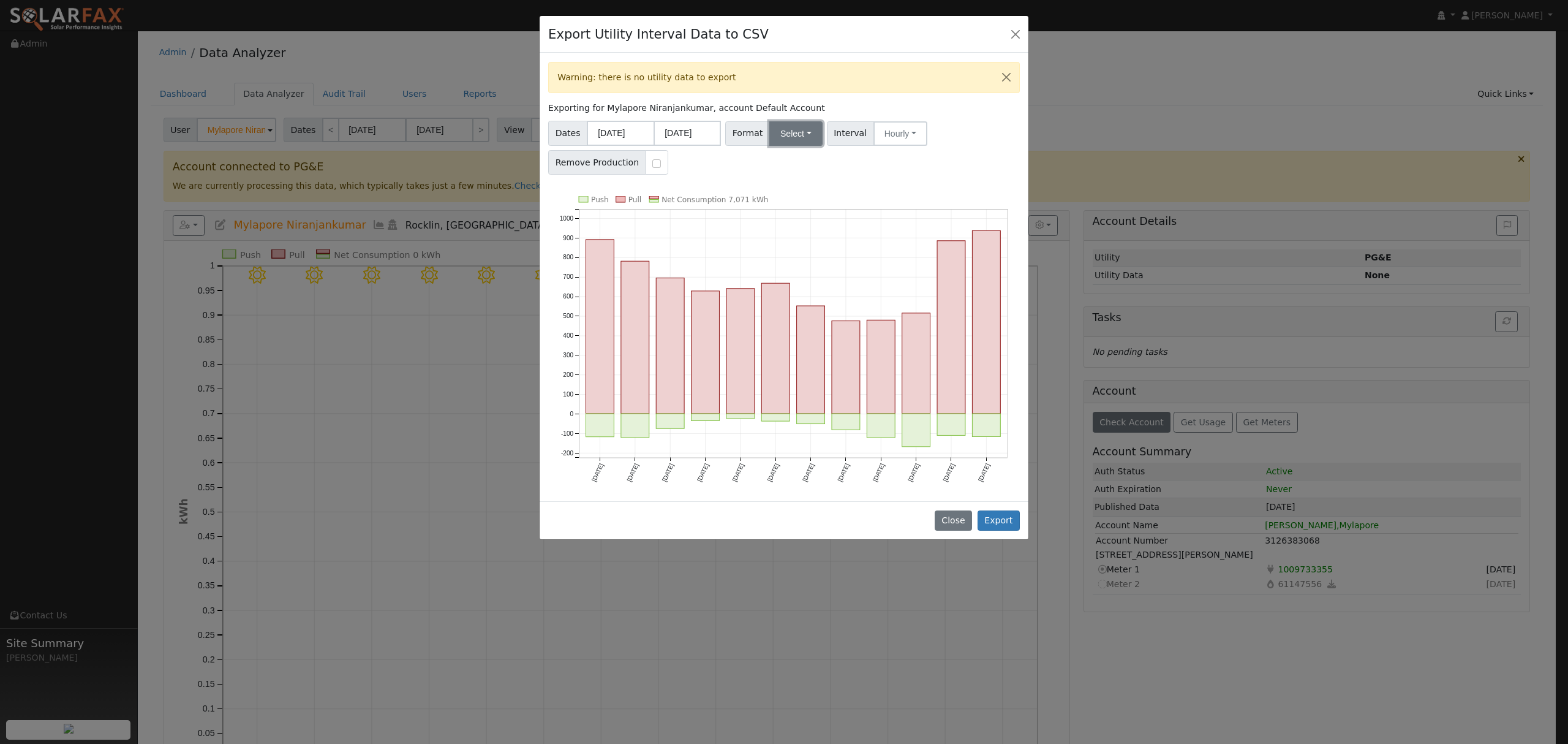
click at [793, 138] on button "Select" at bounding box center [796, 134] width 53 height 25
click at [792, 292] on link "Solargraf" at bounding box center [810, 291] width 87 height 17
click at [1000, 526] on button "Export" at bounding box center [998, 520] width 43 height 21
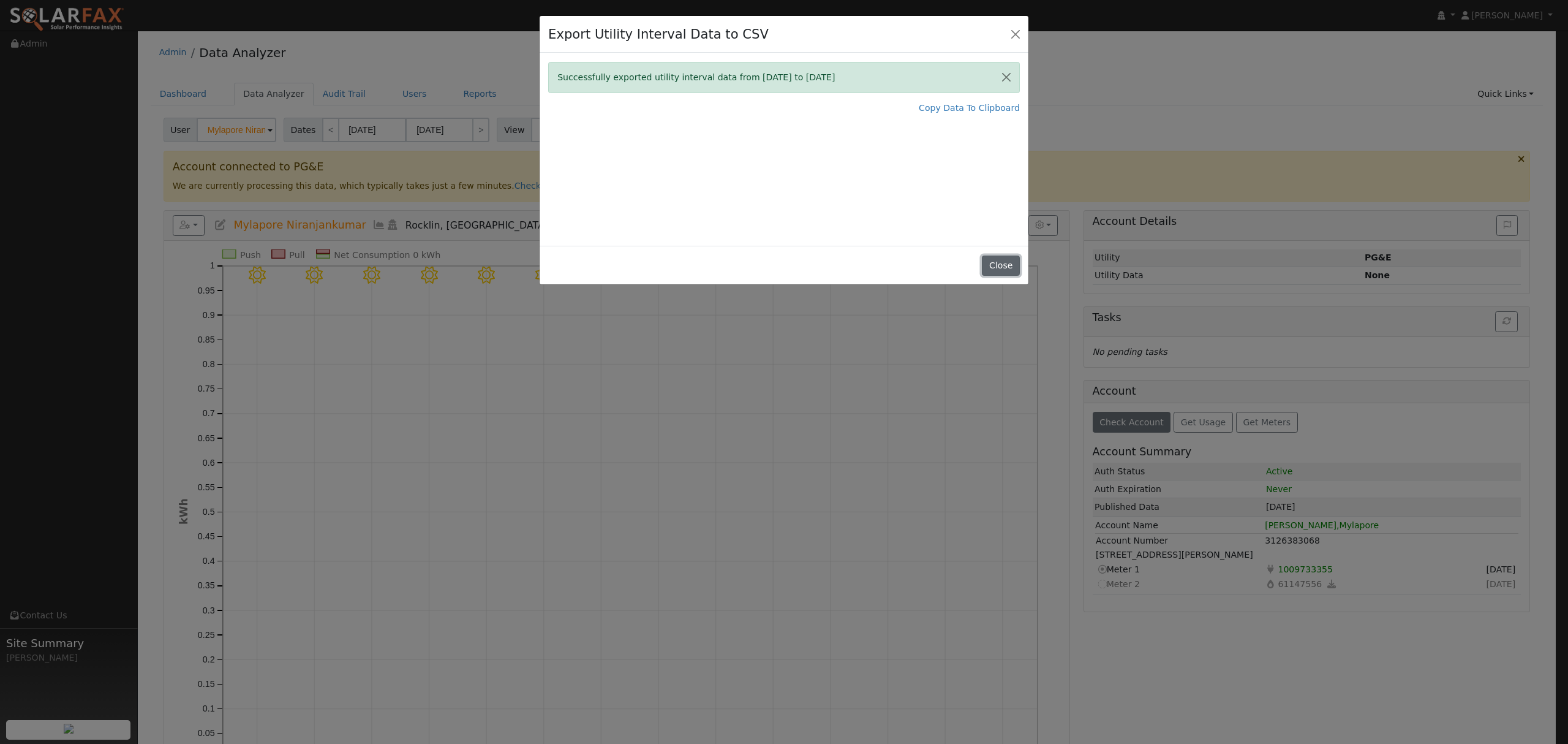
click at [995, 270] on button "Close" at bounding box center [1000, 266] width 38 height 21
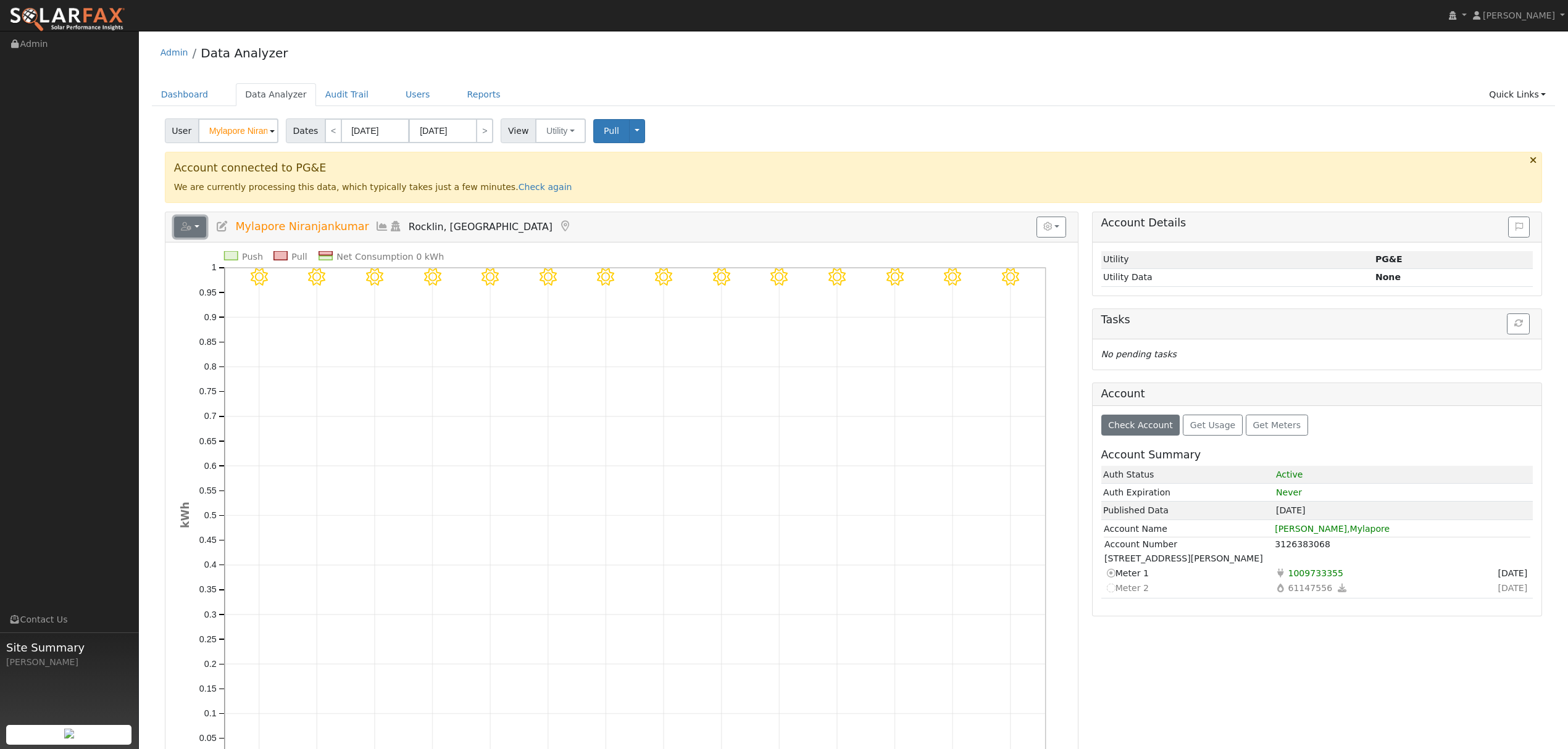
click at [196, 227] on button "button" at bounding box center [190, 227] width 33 height 21
click at [375, 228] on icon at bounding box center [382, 226] width 14 height 11
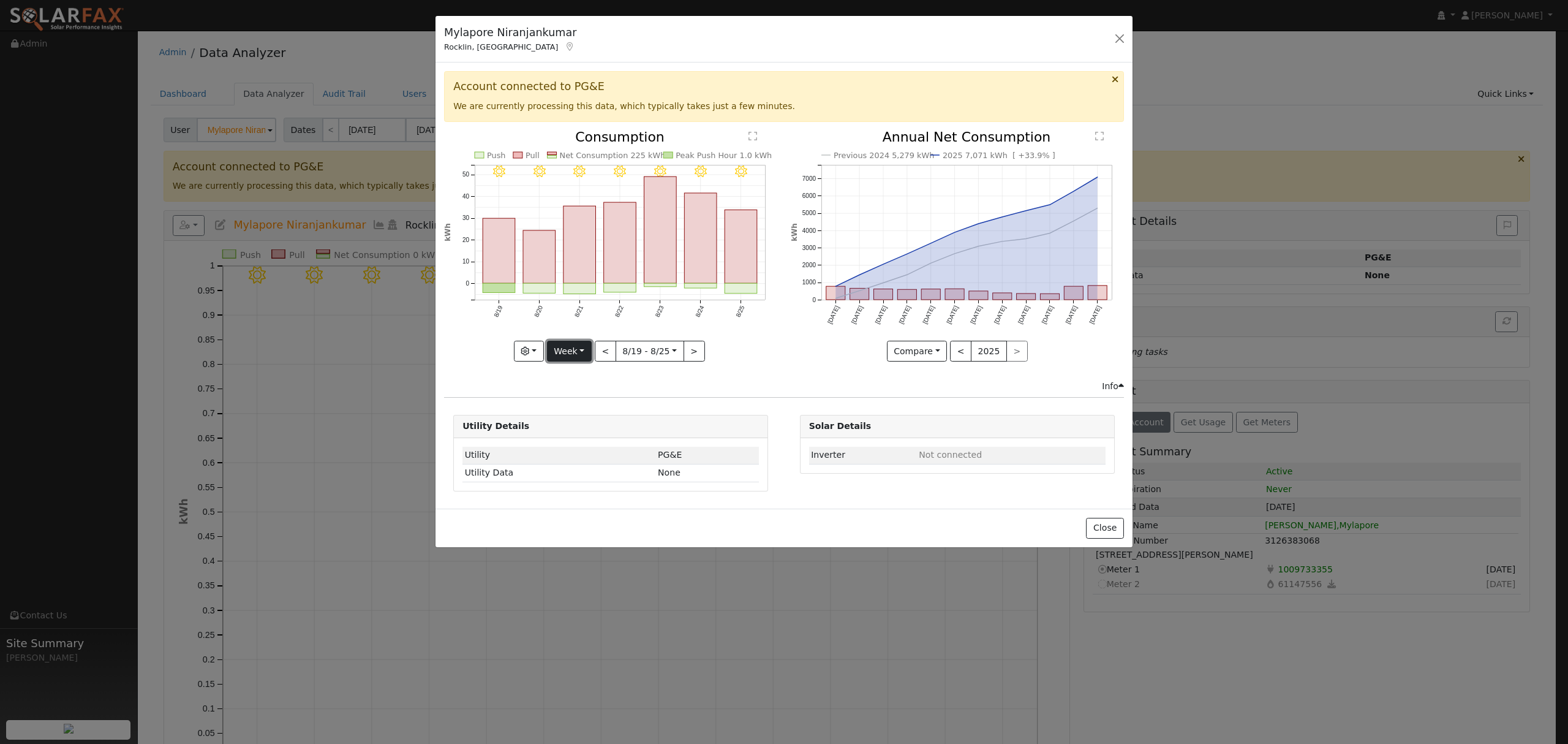
click at [586, 353] on button "Week" at bounding box center [569, 351] width 45 height 21
click at [567, 426] on link "Year" at bounding box center [590, 429] width 85 height 17
type input "[DATE]"
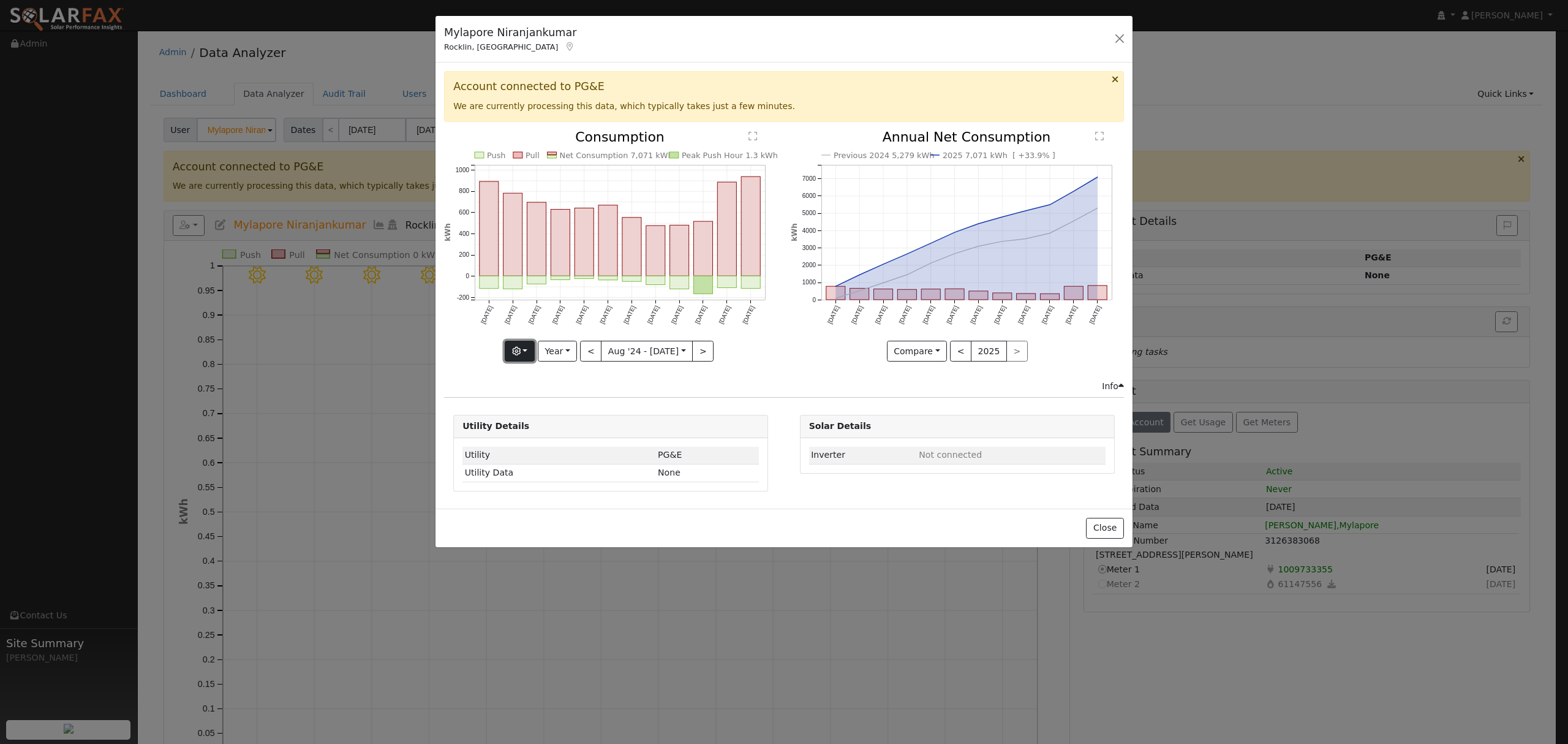
click at [528, 353] on button "button" at bounding box center [520, 351] width 30 height 21
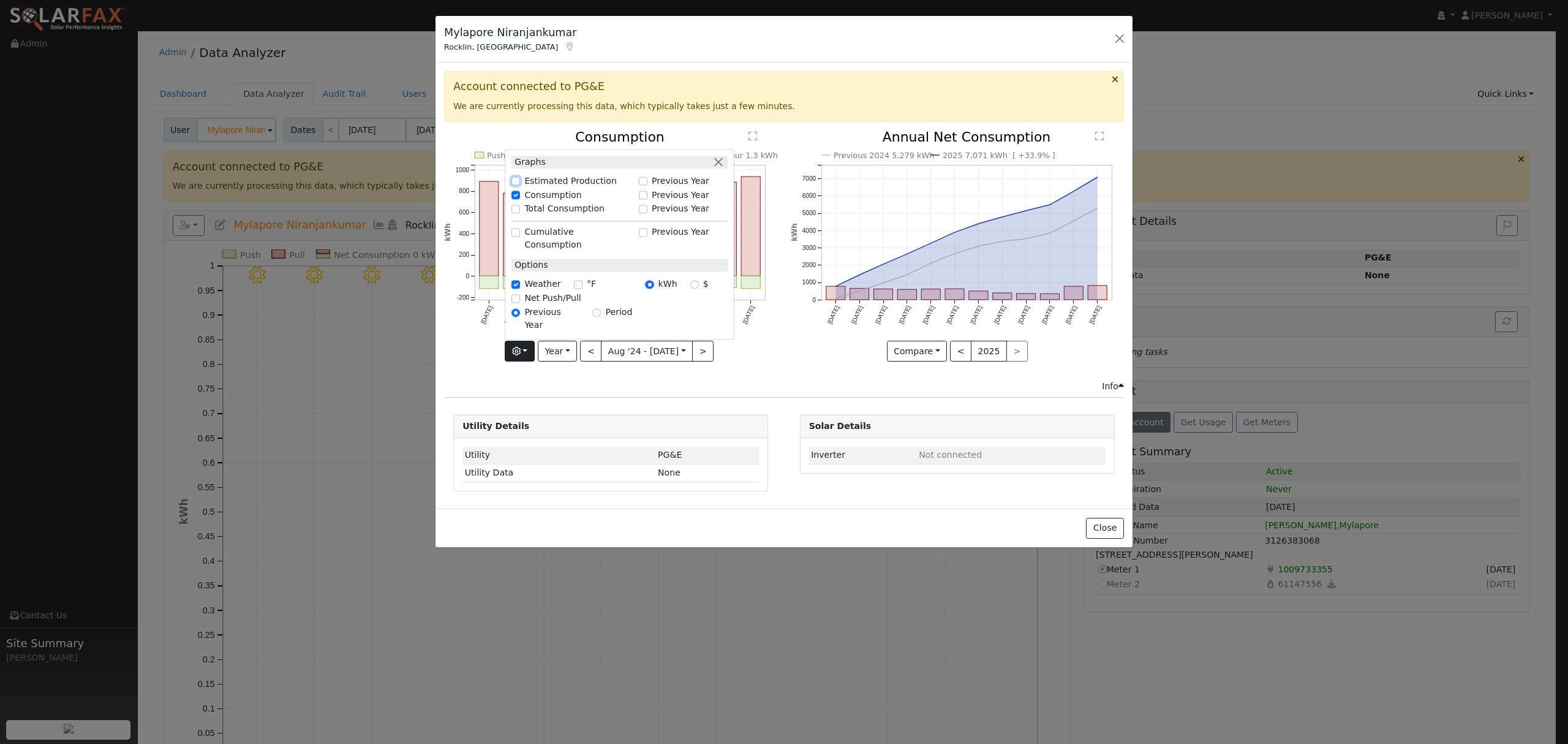
click at [520, 185] on input "Estimated Production" at bounding box center [516, 181] width 9 height 9
checkbox input "true"
click at [753, 376] on div "Estimated Production 5,622 kWh Push Pull Net Consumption 7,071 kWh Peak Product…" at bounding box center [611, 255] width 346 height 250
